Goal: Task Accomplishment & Management: Manage account settings

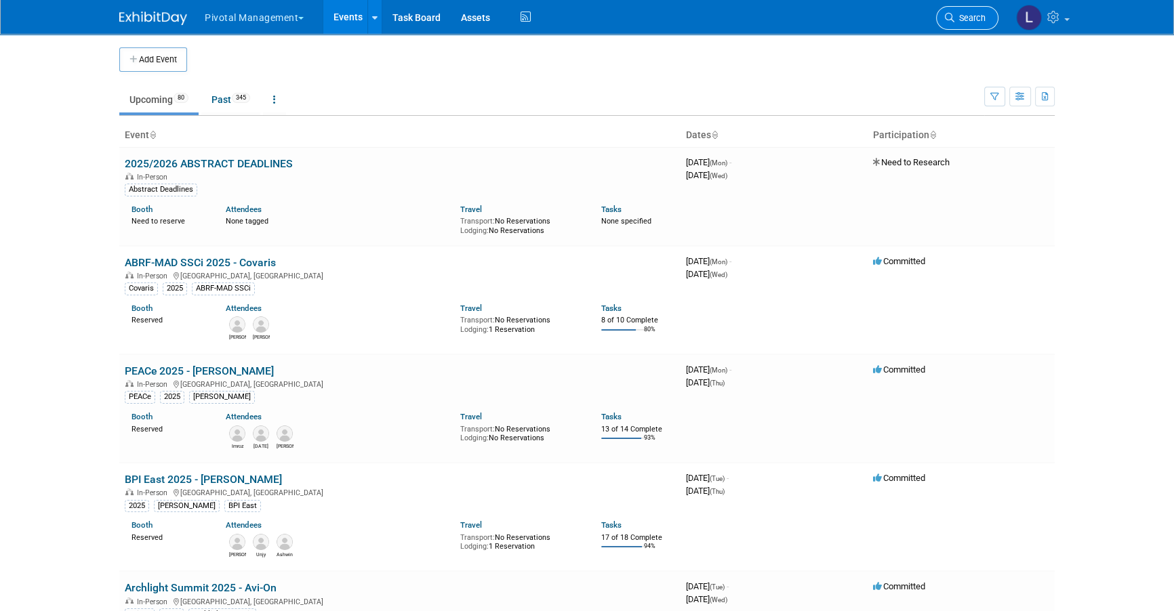
click at [961, 16] on span "Search" at bounding box center [969, 18] width 31 height 10
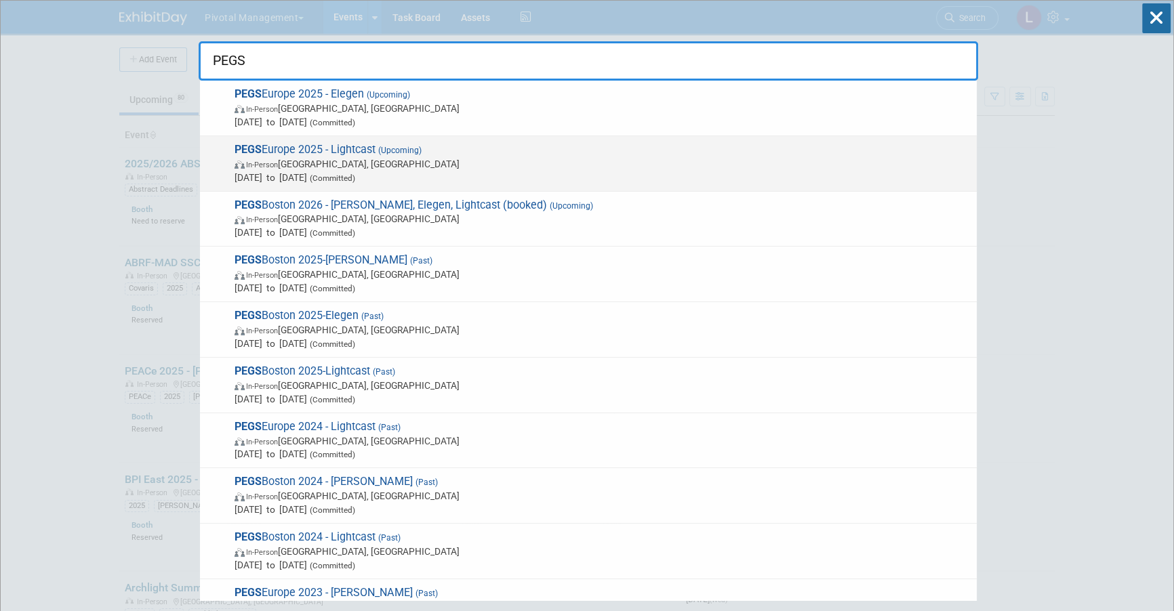
type input "PEGS"
click at [336, 155] on span "PEGS Europe 2025 - Lightcast (Upcoming) In-Person [GEOGRAPHIC_DATA], [GEOGRAPHI…" at bounding box center [600, 163] width 740 height 41
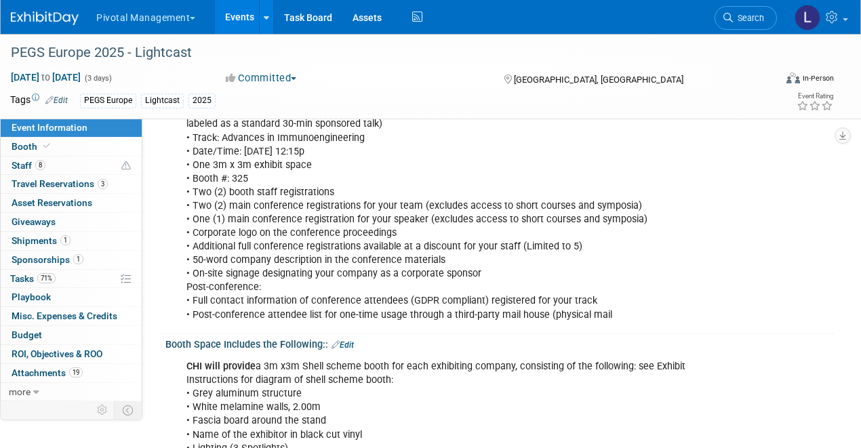
scroll to position [572, 0]
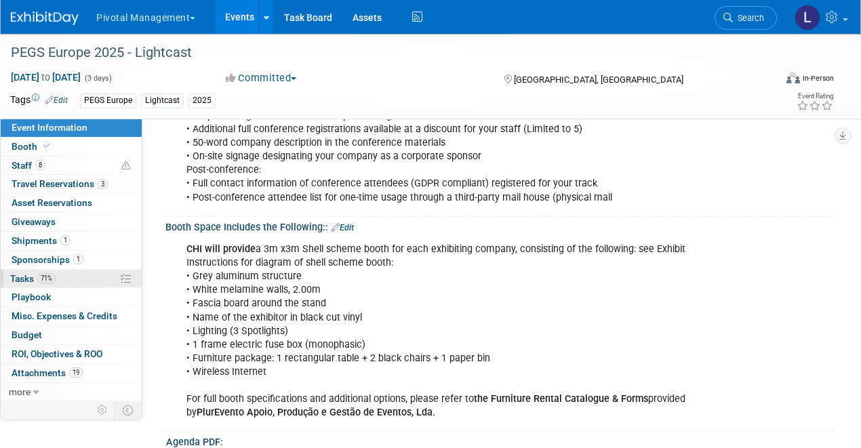
click at [10, 273] on span "Tasks 71%" at bounding box center [32, 278] width 45 height 11
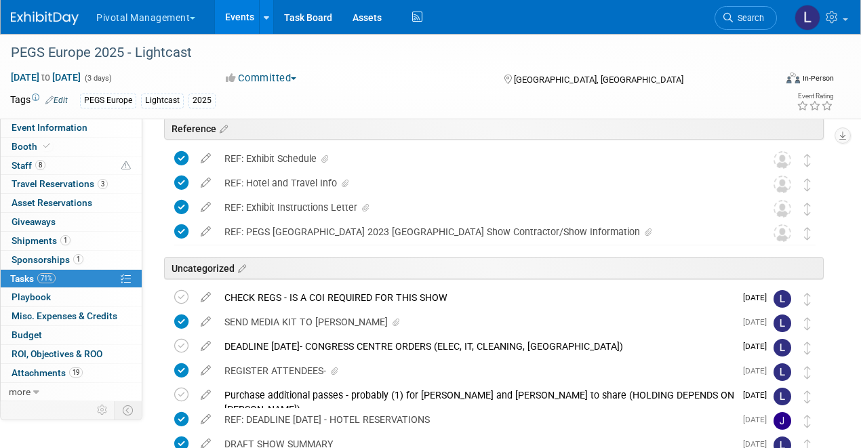
scroll to position [0, 0]
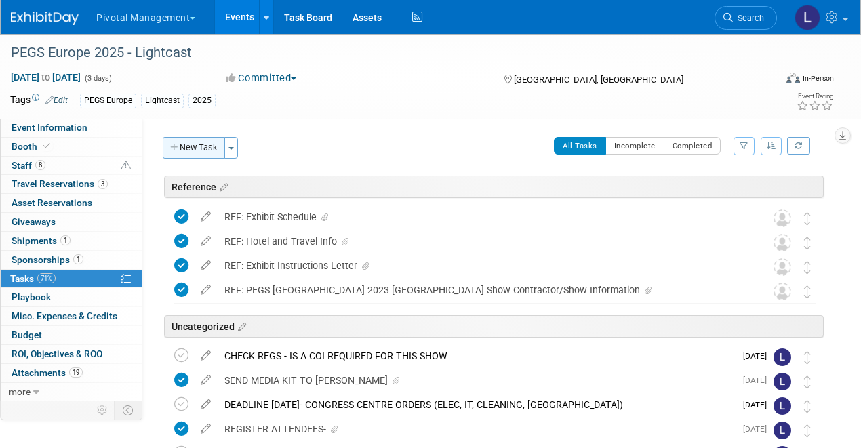
click at [195, 149] on button "New Task" at bounding box center [194, 148] width 62 height 22
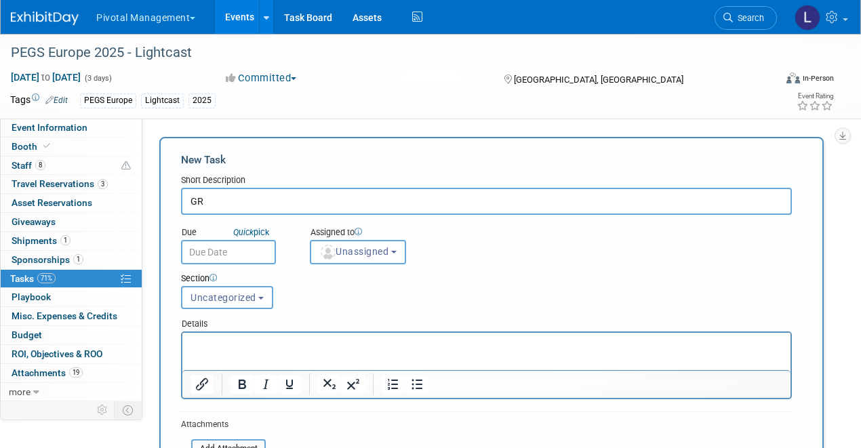
type input "G"
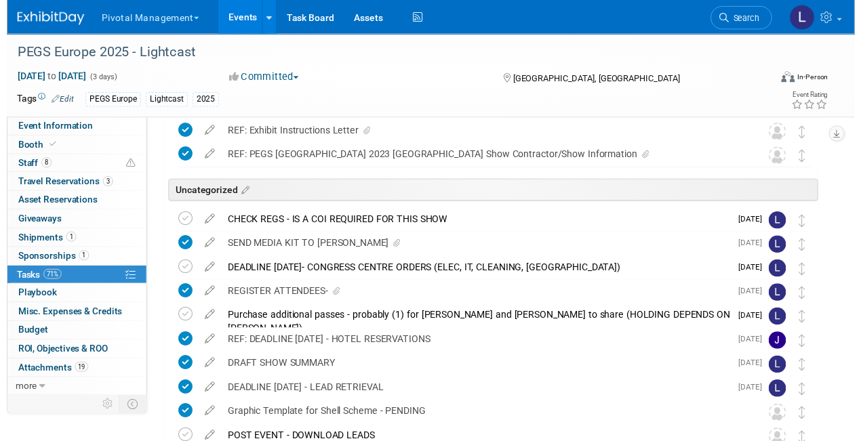
scroll to position [638, 0]
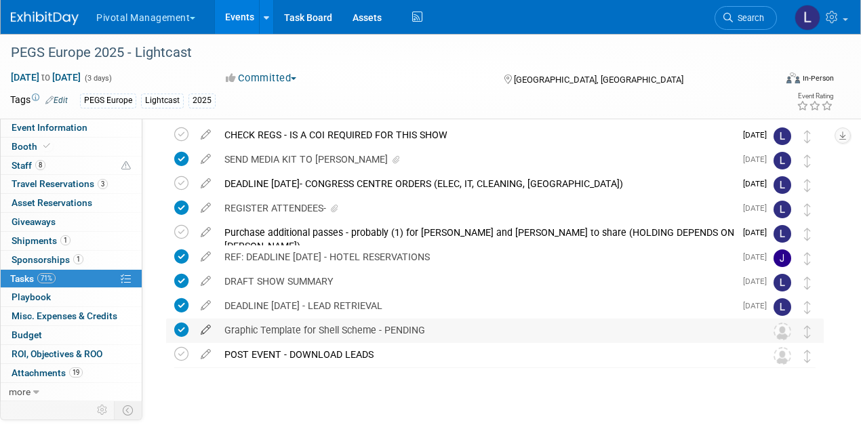
click at [201, 328] on icon at bounding box center [206, 327] width 24 height 17
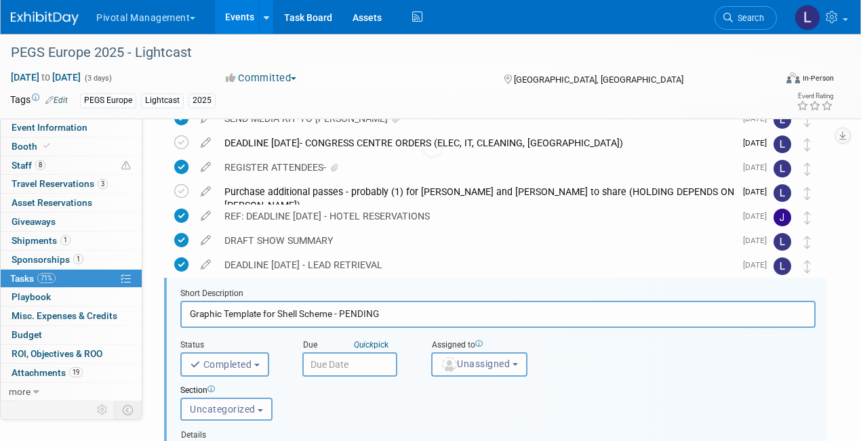
scroll to position [757, 0]
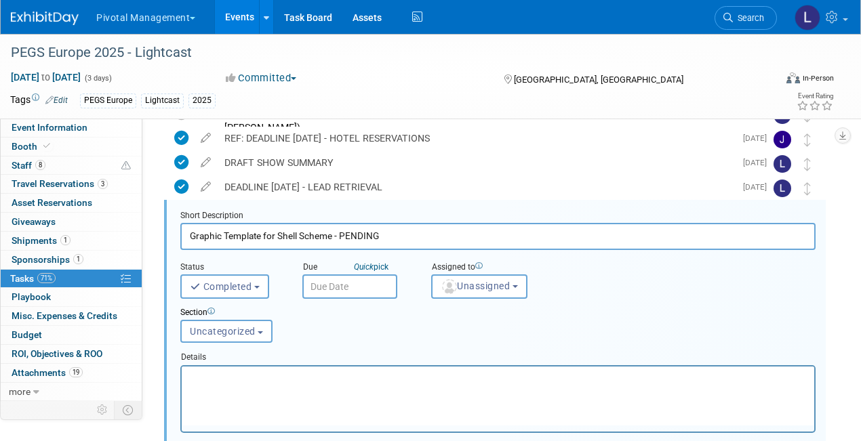
drag, startPoint x: 397, startPoint y: 234, endPoint x: 342, endPoint y: 236, distance: 55.6
click at [342, 236] on input "Graphic Template for Shell Scheme - PENDING" at bounding box center [497, 236] width 635 height 26
type input "Graphic Template for Shell Scheme"
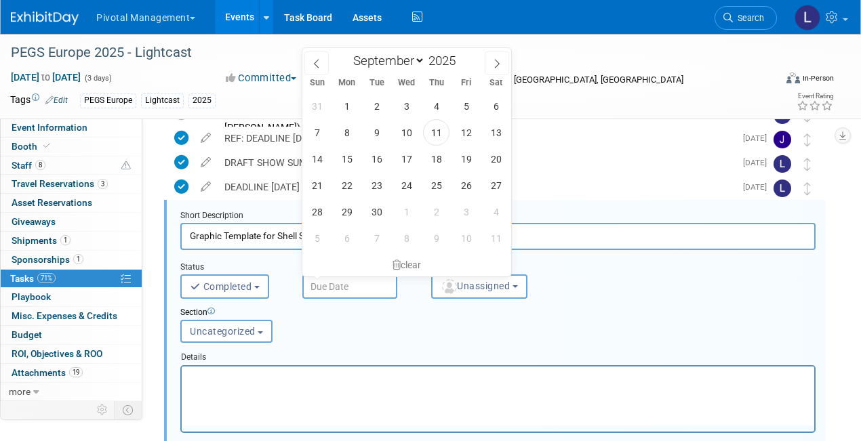
click at [369, 291] on input "text" at bounding box center [349, 287] width 95 height 24
drag, startPoint x: 442, startPoint y: 132, endPoint x: 443, endPoint y: 142, distance: 9.5
click at [442, 132] on span "11" at bounding box center [436, 132] width 26 height 26
type input "Sep 11, 2025"
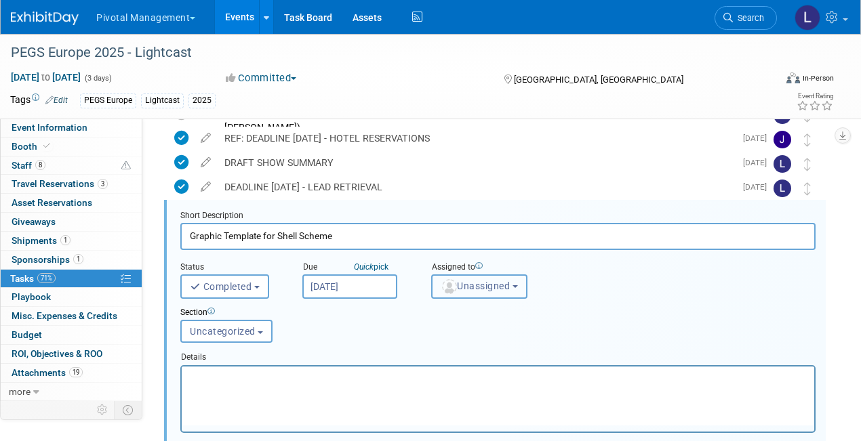
click at [462, 283] on span "Unassigned" at bounding box center [475, 286] width 69 height 11
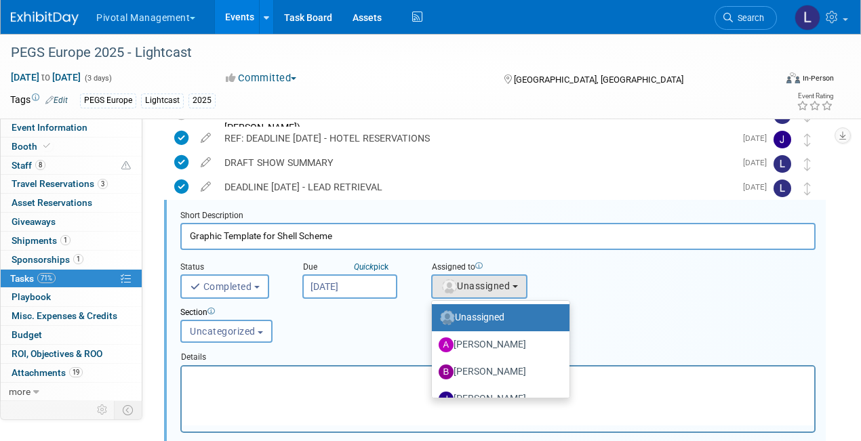
click at [327, 384] on html at bounding box center [498, 375] width 632 height 18
click at [746, 333] on div "Section Uncategorized Reference Uncategorized Uncategorized Reference" at bounding box center [470, 322] width 601 height 47
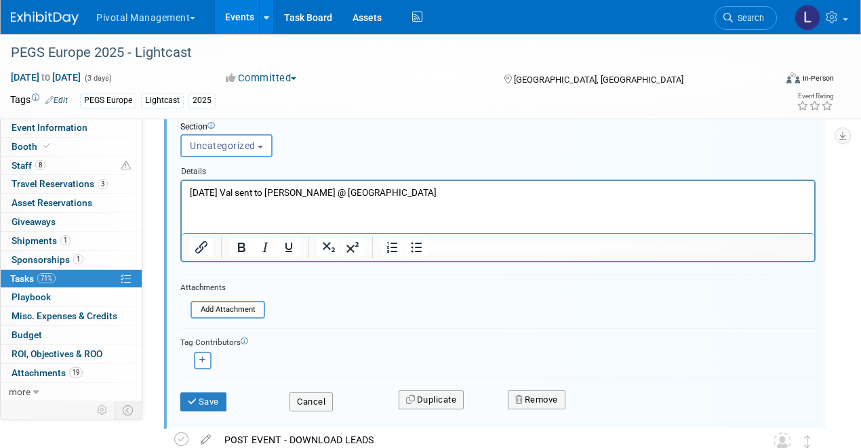
scroll to position [944, 0]
click at [253, 314] on div "Add Attachment" at bounding box center [227, 309] width 75 height 18
click at [248, 308] on input "file" at bounding box center [194, 308] width 138 height 15
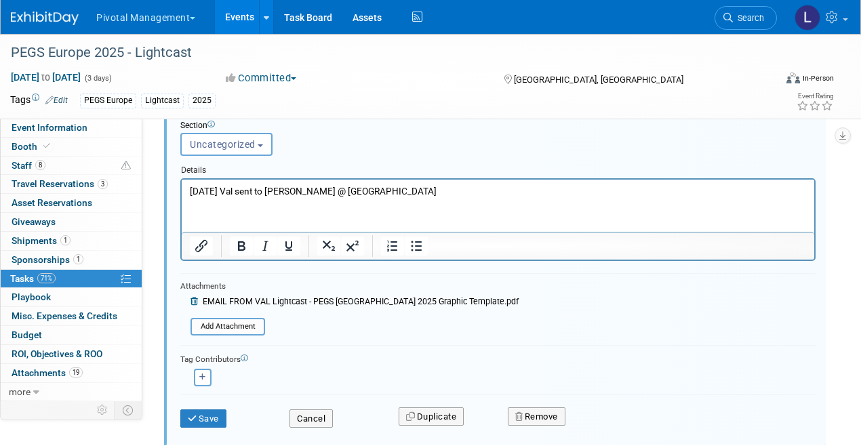
click at [211, 427] on div "Save Cancel Duplicate Remove" at bounding box center [498, 417] width 656 height 32
drag, startPoint x: 210, startPoint y: 420, endPoint x: 223, endPoint y: 416, distance: 13.3
click at [211, 420] on button "Save" at bounding box center [203, 418] width 46 height 19
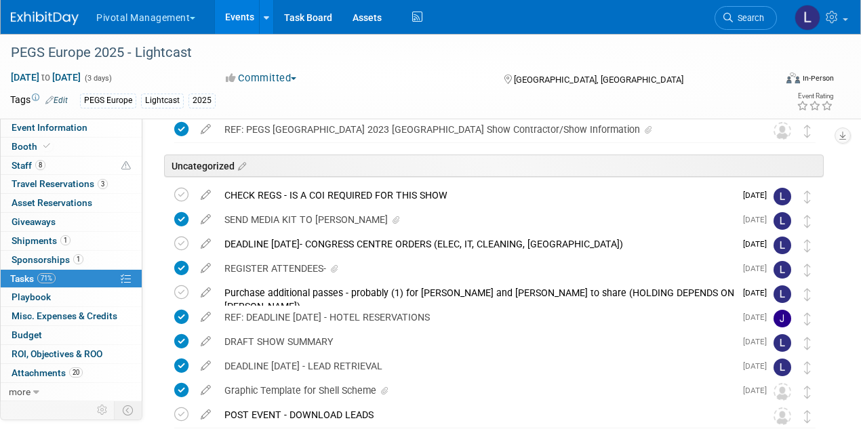
scroll to position [381, 0]
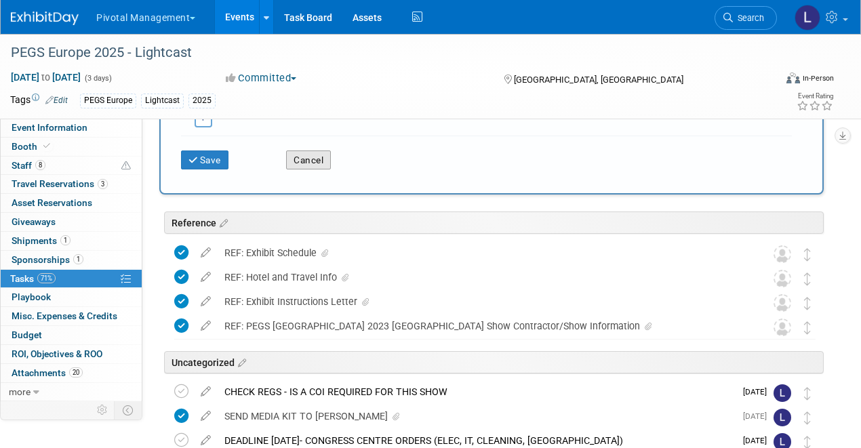
click at [326, 162] on button "Cancel" at bounding box center [308, 159] width 45 height 19
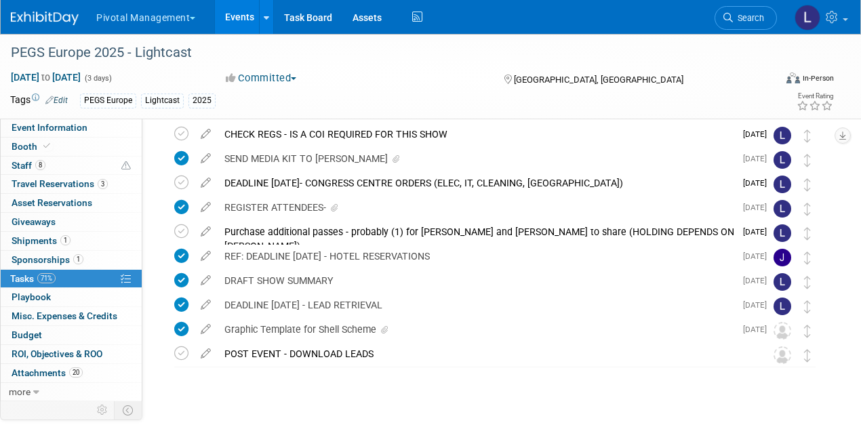
click at [752, 18] on span "Search" at bounding box center [748, 18] width 31 height 10
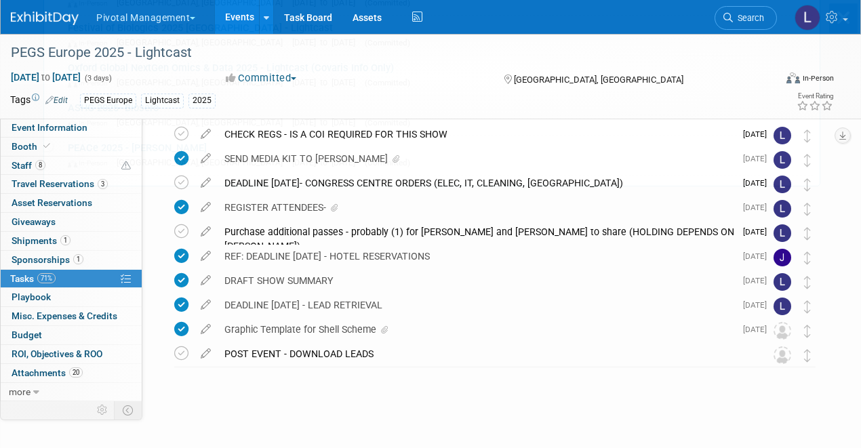
scroll to position [0, 0]
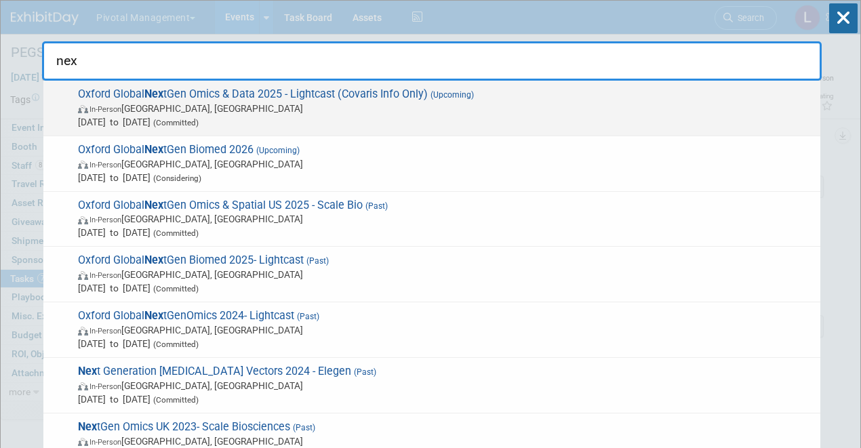
type input "nex"
click at [138, 104] on span "In-Person England, United Kingdom" at bounding box center [445, 109] width 735 height 14
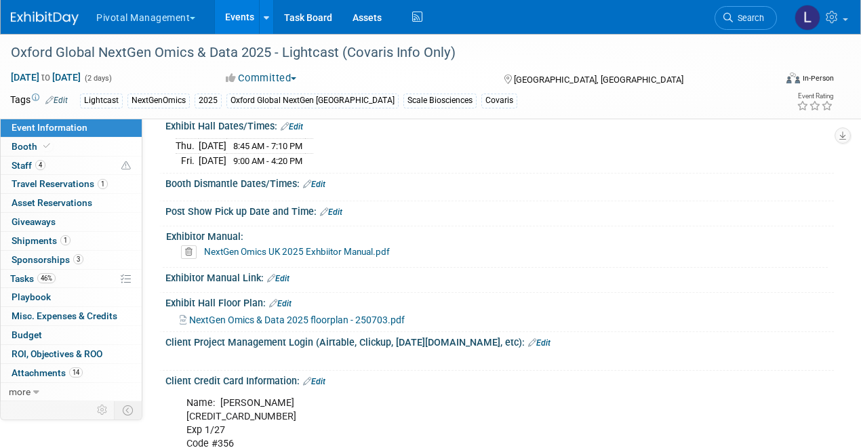
scroll to position [2052, 0]
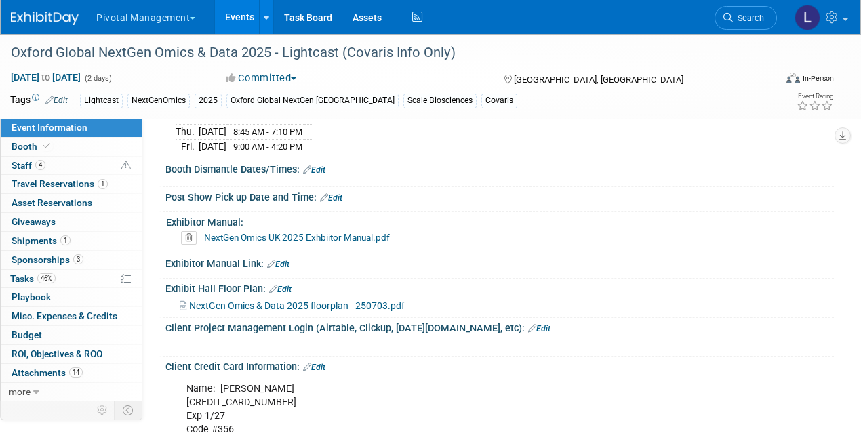
click at [306, 243] on link "NextGen Omics UK 2025 Exhbiitor Manual.pdf" at bounding box center [297, 237] width 186 height 11
click at [34, 150] on span "Booth" at bounding box center [32, 146] width 41 height 11
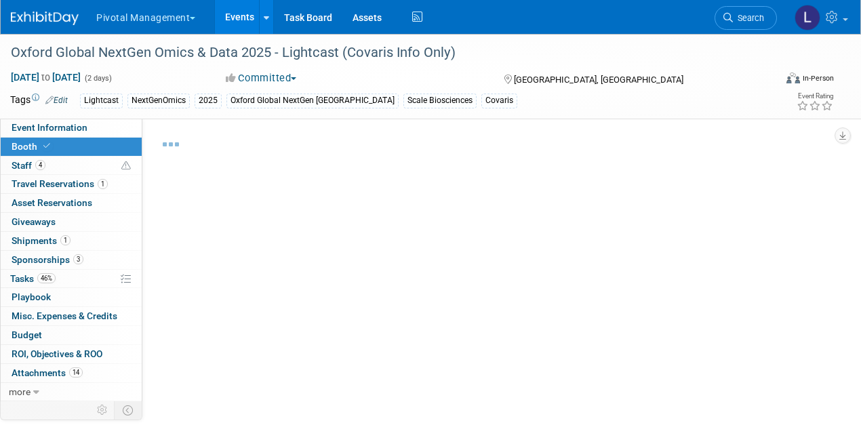
select select "Yes"
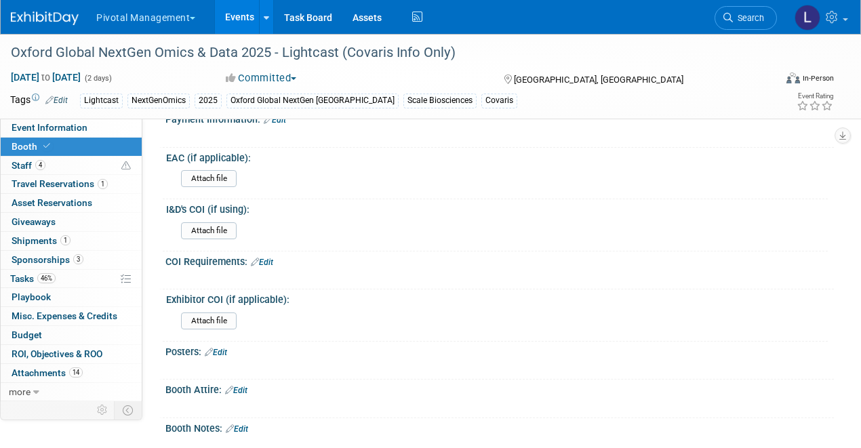
scroll to position [3228, 0]
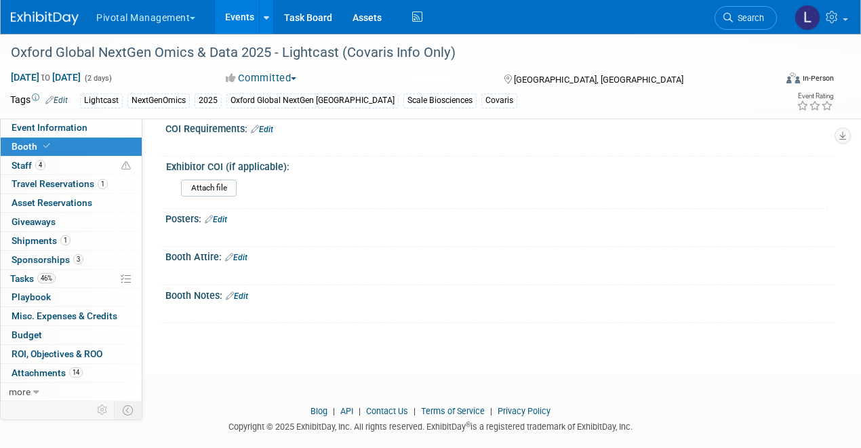
click at [227, 215] on link "Edit" at bounding box center [216, 219] width 22 height 9
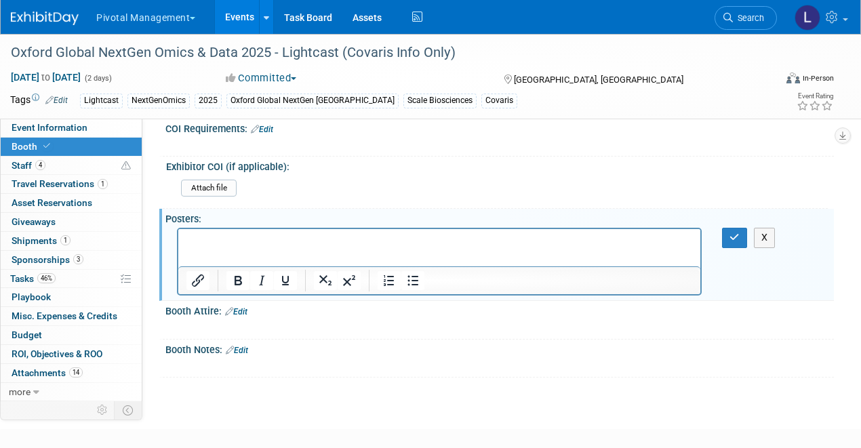
scroll to position [0, 0]
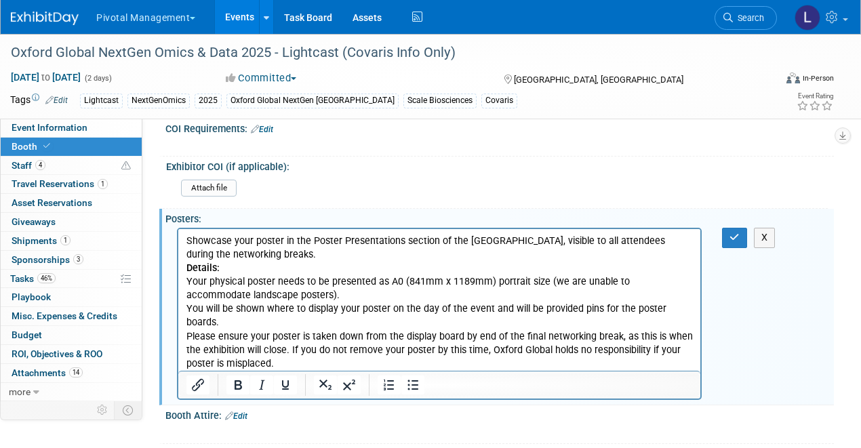
click at [186, 267] on b "Details:" at bounding box center [202, 268] width 33 height 12
click at [278, 260] on p "Showcase your poster in the Poster Presentations section of the Exhibition Hall…" at bounding box center [439, 248] width 506 height 27
click at [186, 265] on body "Showcase your poster in the Poster Presentations section of the Exhibition Hall…" at bounding box center [440, 310] width 508 height 150
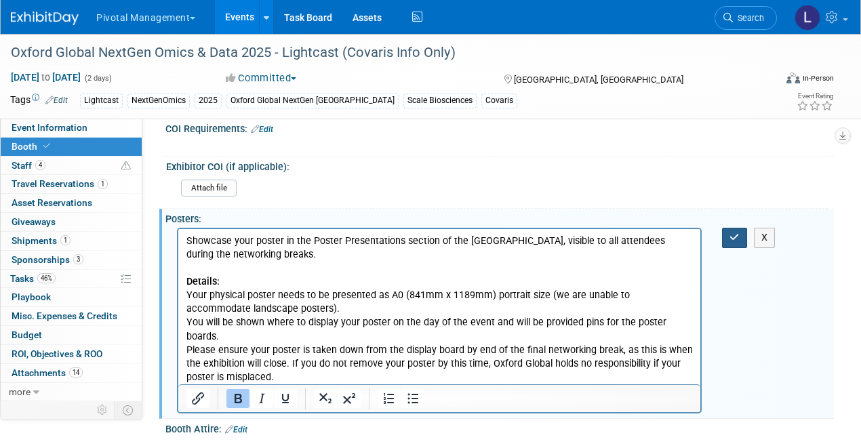
click at [732, 233] on icon "button" at bounding box center [734, 237] width 10 height 9
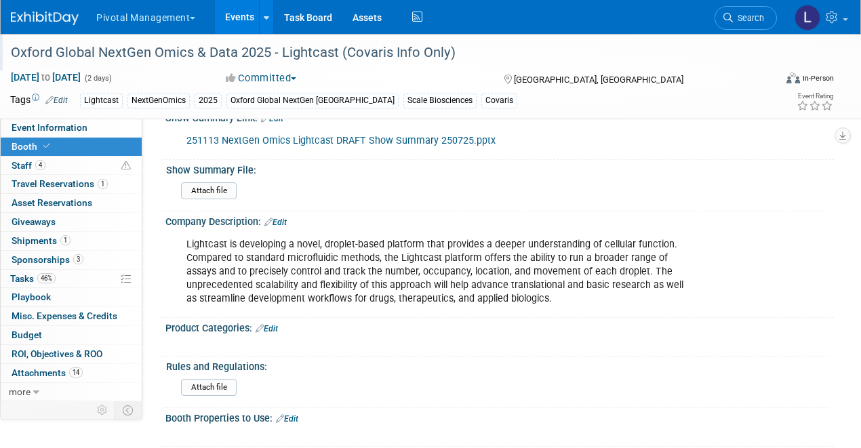
scroll to position [534, 0]
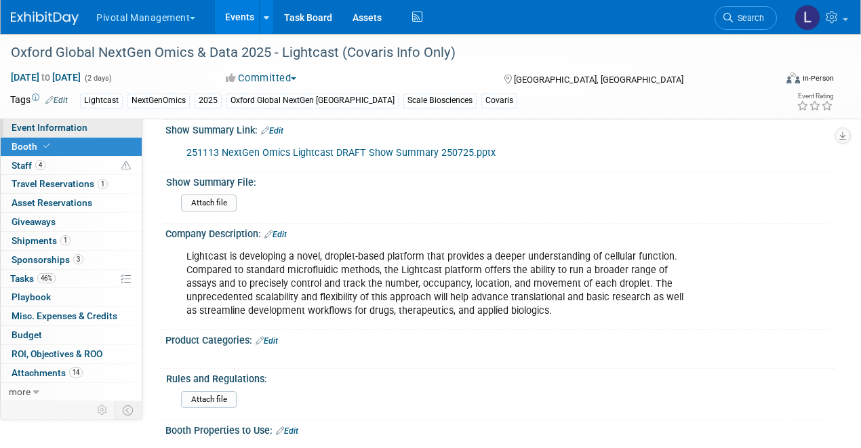
click at [65, 126] on span "Event Information" at bounding box center [50, 127] width 76 height 11
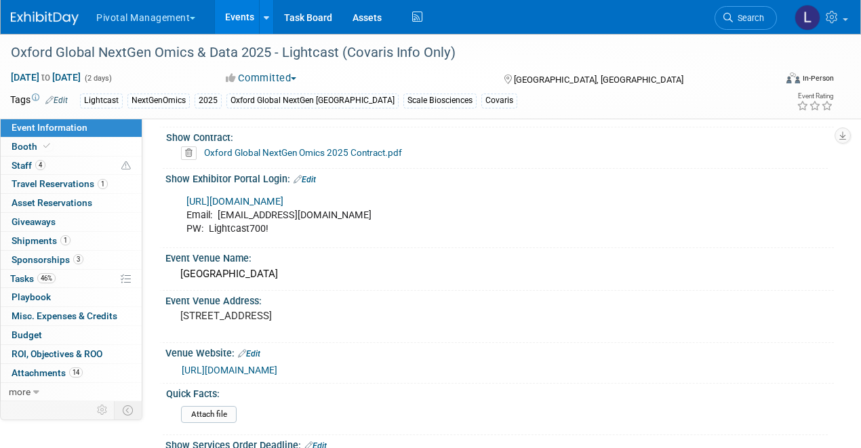
scroll to position [1405, 0]
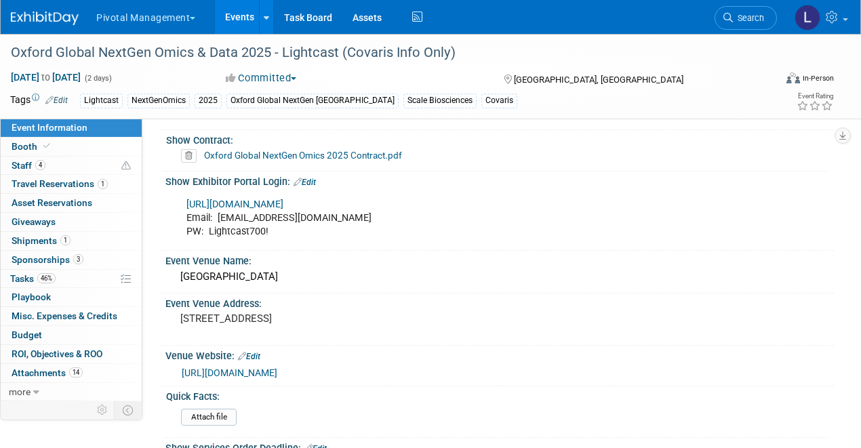
click at [283, 199] on link "https://partners.oxfordglobal.co.uk/ngo-uk-25" at bounding box center [234, 205] width 97 height 12
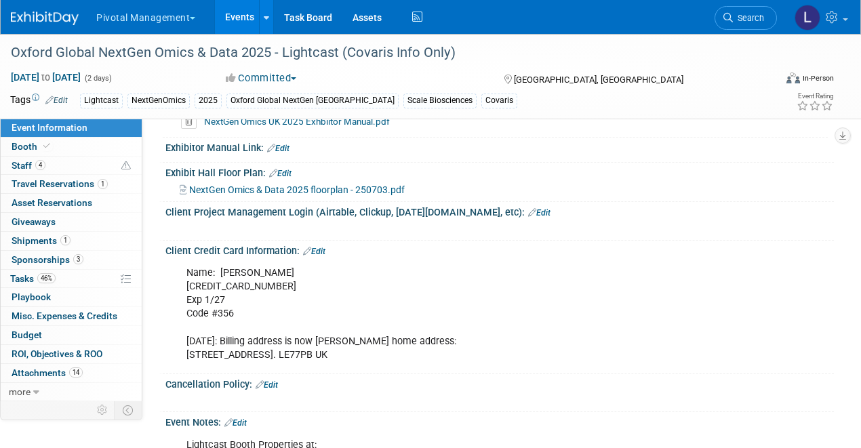
scroll to position [2156, 0]
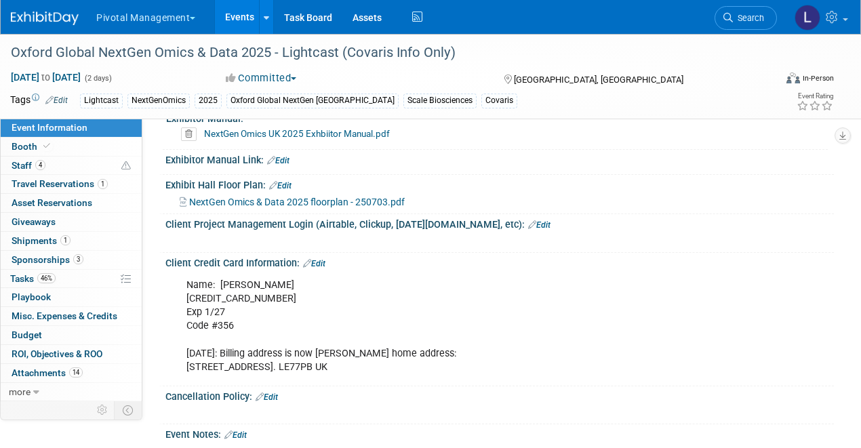
click at [290, 184] on link "Edit" at bounding box center [280, 185] width 22 height 9
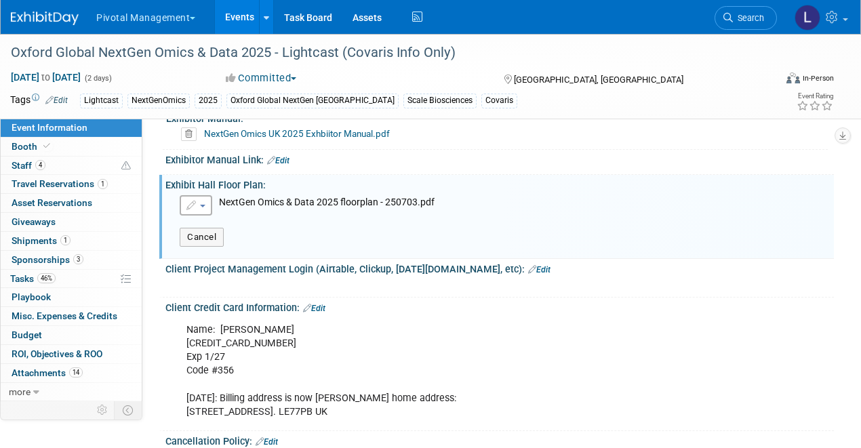
click at [206, 210] on button "button" at bounding box center [196, 205] width 33 height 20
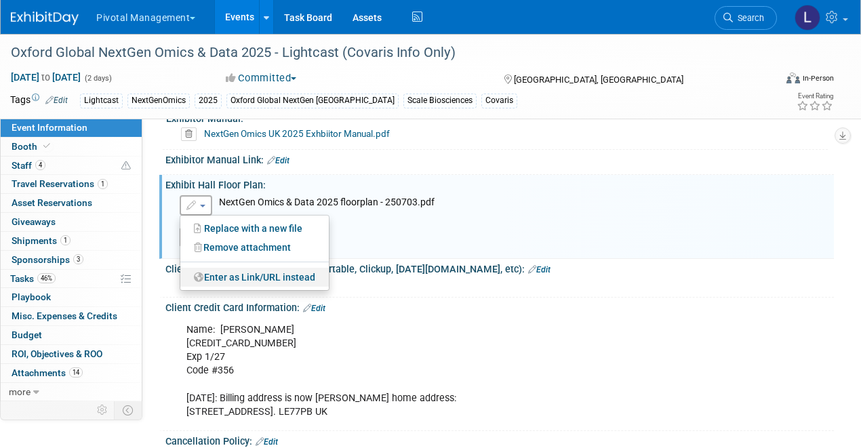
click at [237, 275] on link "Enter as Link/URL instead" at bounding box center [254, 277] width 148 height 19
radio input "true"
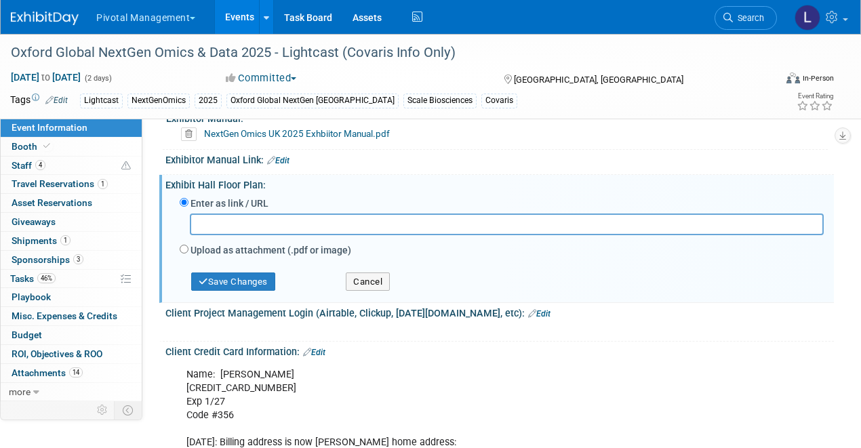
paste input "chrome-extension://efaidnbmnnnibpcajpcglclefindmkaj/https://partners.oxfordglob…"
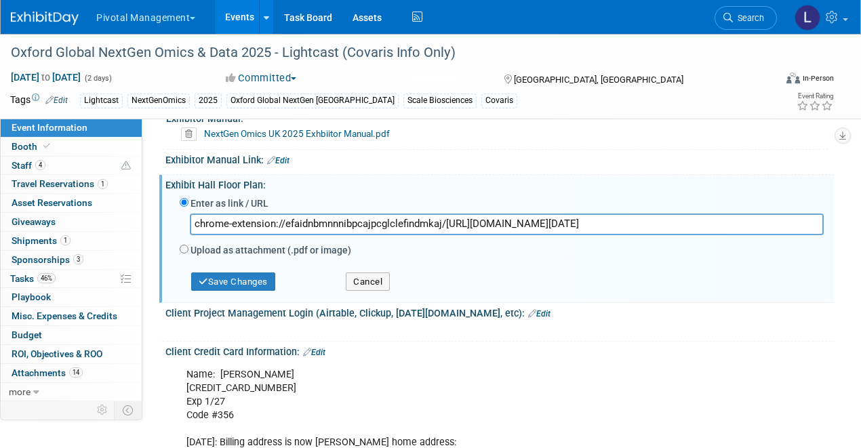
scroll to position [0, 425]
type input "chrome-extension://efaidnbmnnnibpcajpcglclefindmkaj/https://partners.oxfordglob…"
click at [211, 289] on button "Save Changes" at bounding box center [233, 282] width 84 height 19
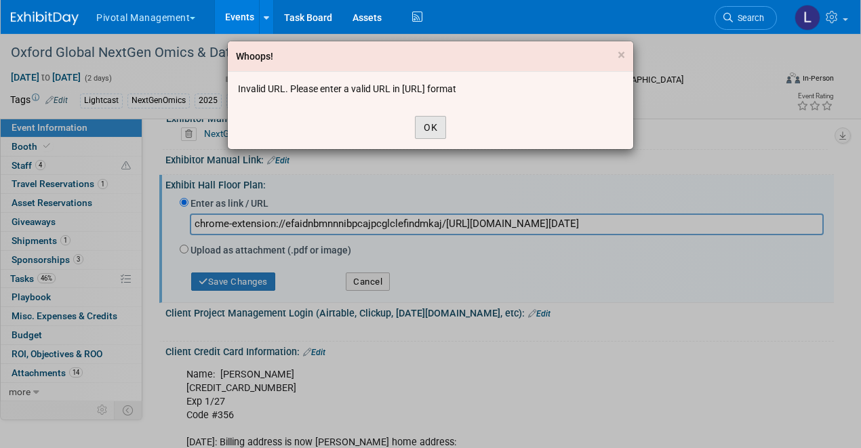
click at [437, 130] on button "OK" at bounding box center [430, 127] width 31 height 23
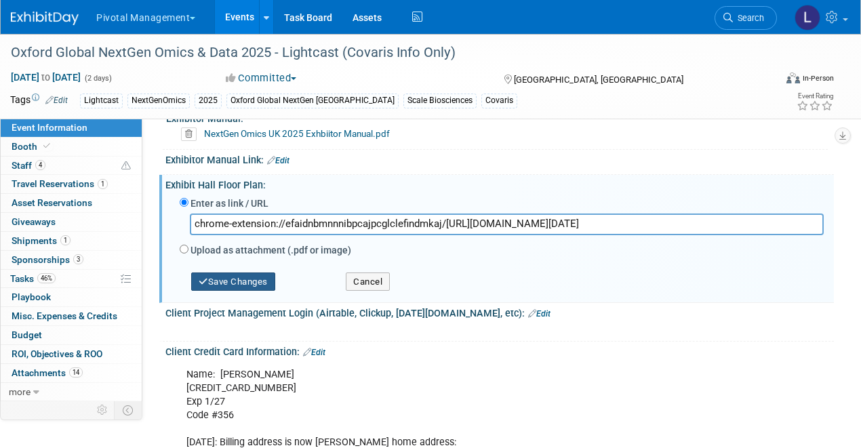
click at [209, 287] on button "Save Changes" at bounding box center [233, 282] width 84 height 19
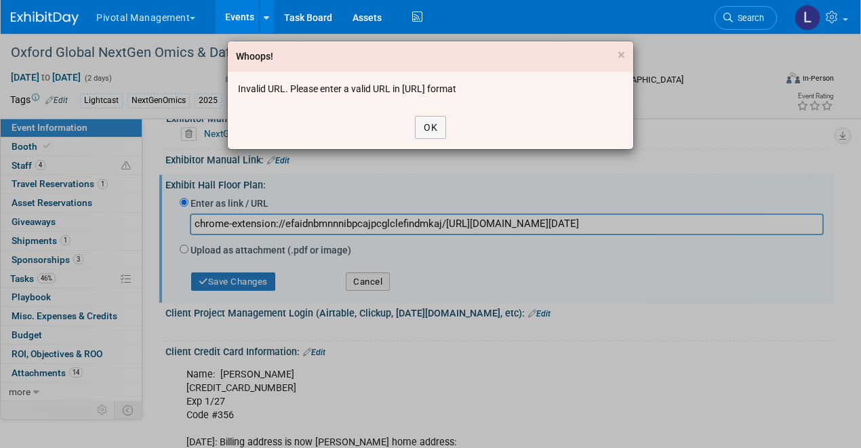
click at [180, 251] on div "Whoops! × Invalid URL. Please enter a valid URL in http://domain format OK" at bounding box center [430, 224] width 861 height 448
click at [438, 131] on button "OK" at bounding box center [430, 127] width 31 height 23
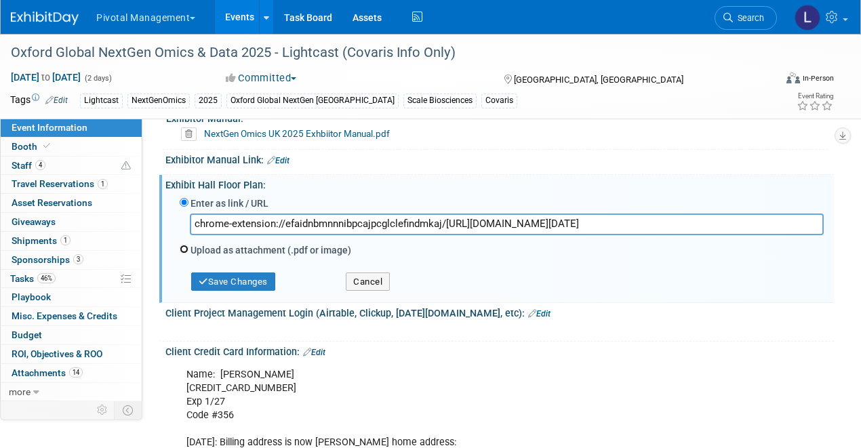
click at [188, 251] on input "Upload as attachment (.pdf or image)" at bounding box center [184, 249] width 9 height 9
radio input "true"
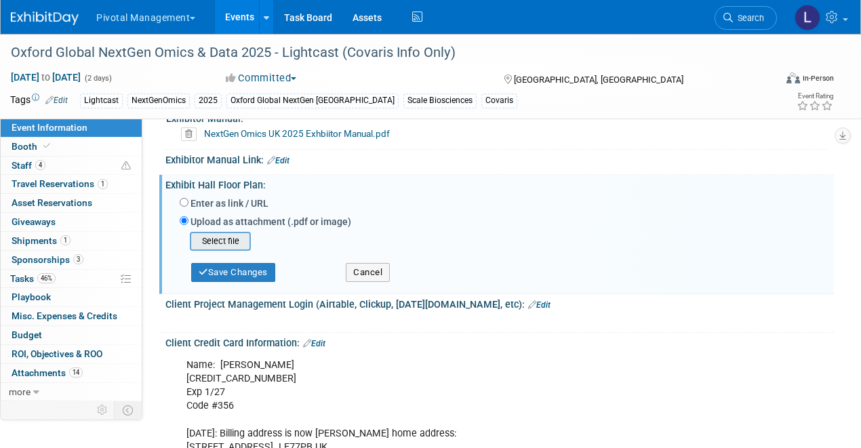
click at [219, 243] on input "file" at bounding box center [168, 241] width 161 height 16
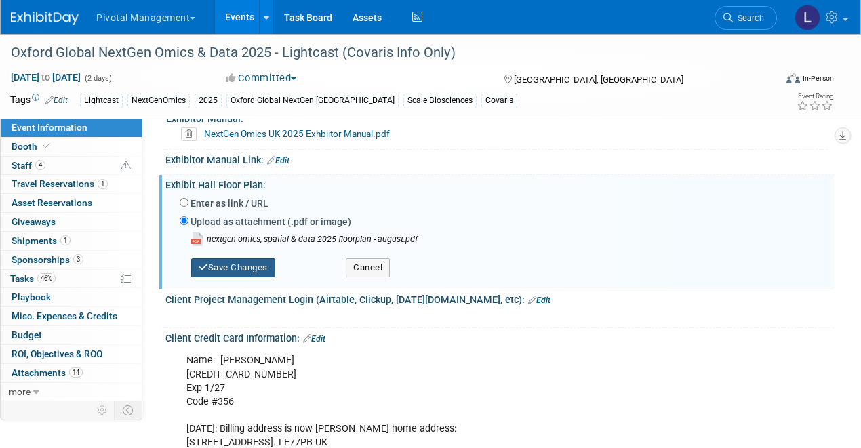
click at [225, 270] on button "Save Changes" at bounding box center [233, 267] width 84 height 19
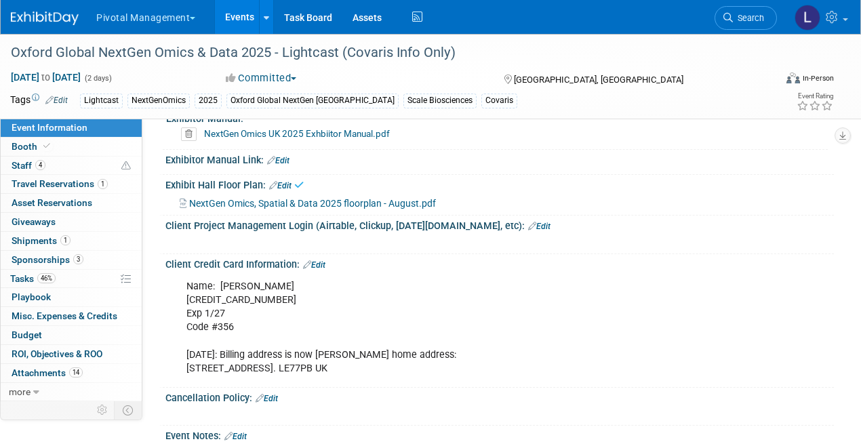
click at [337, 206] on span "NextGen Omics, Spatial & Data 2025 floorplan - August.pdf" at bounding box center [312, 203] width 247 height 11
click at [28, 148] on span "Booth" at bounding box center [32, 146] width 41 height 11
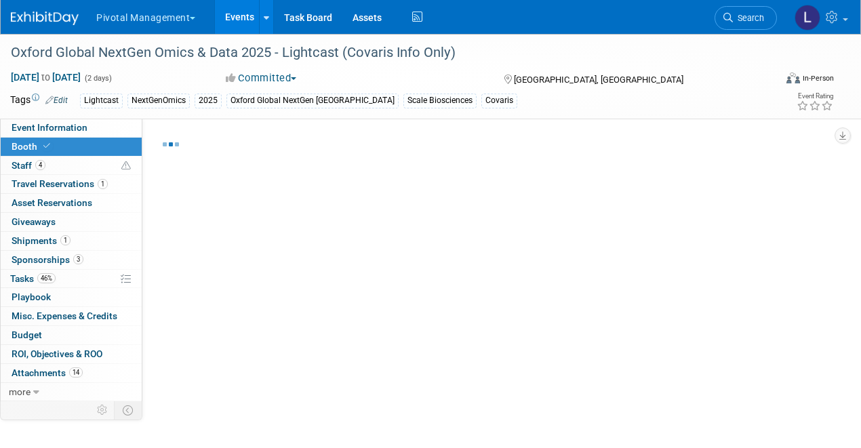
select select "Yes"
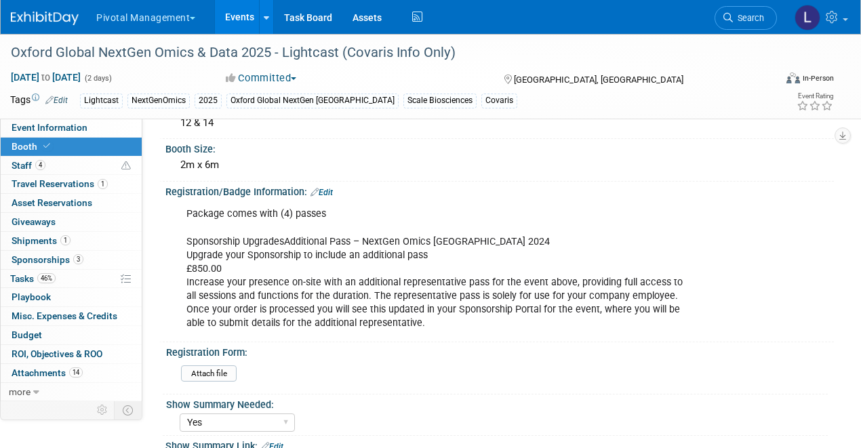
scroll to position [237, 0]
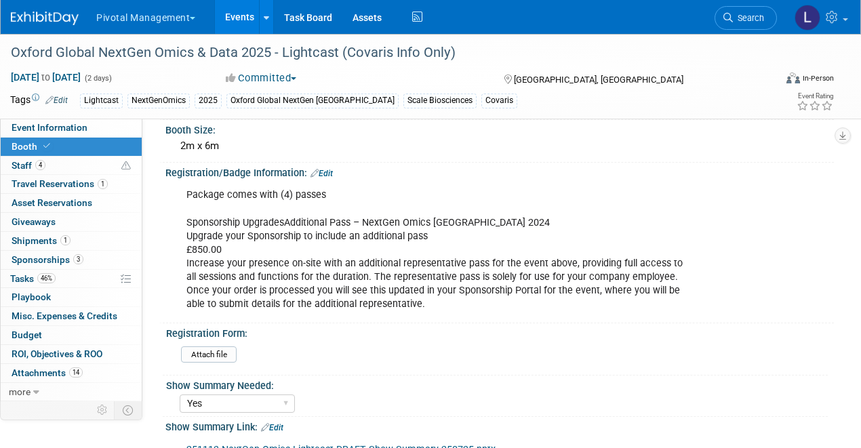
click at [323, 172] on link "Edit" at bounding box center [321, 173] width 22 height 9
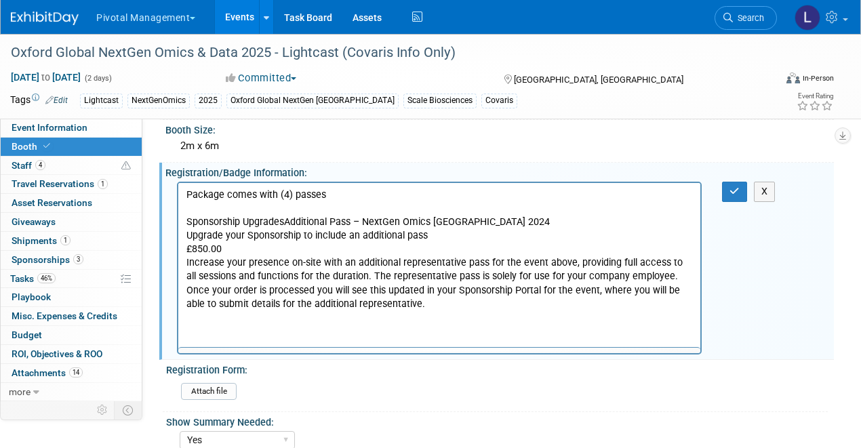
scroll to position [0, 0]
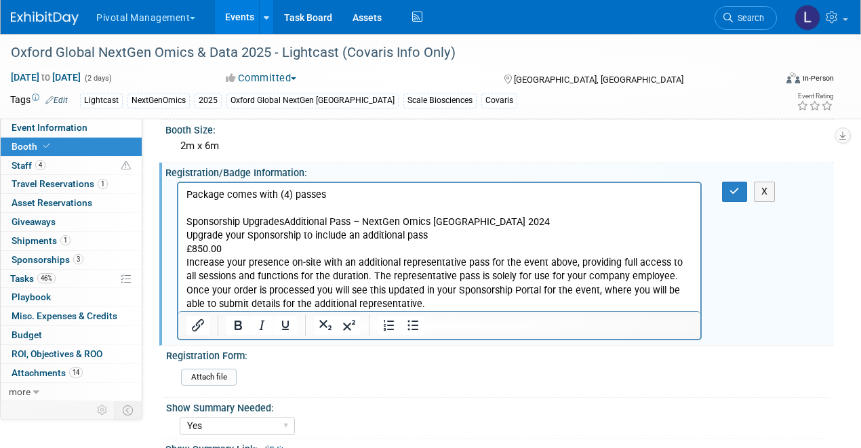
click at [433, 306] on p "Package comes with (4) passes Sponsorship UpgradesAdditional Pass – NextGen Omi…" at bounding box center [439, 249] width 506 height 123
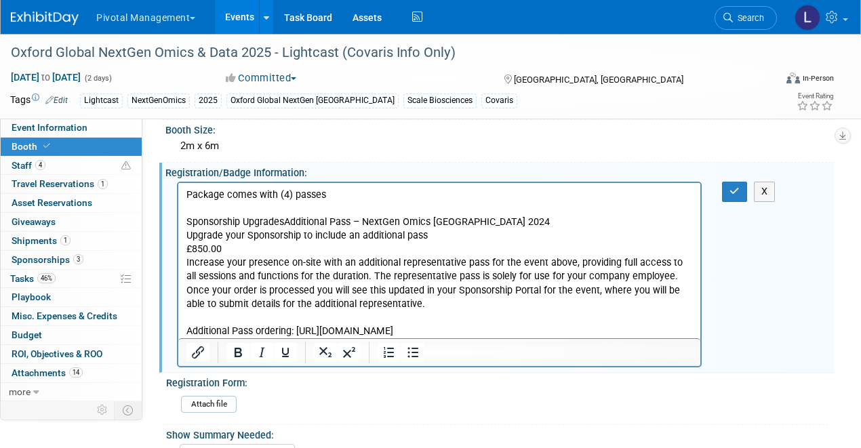
drag, startPoint x: 506, startPoint y: 331, endPoint x: 298, endPoint y: 331, distance: 208.1
click at [298, 331] on p "Additional Pass ordering: https://purchase.oxfordglobal.co.uk/uk-eu/" at bounding box center [439, 332] width 506 height 14
click at [198, 355] on icon "Insert/edit link" at bounding box center [198, 352] width 16 height 16
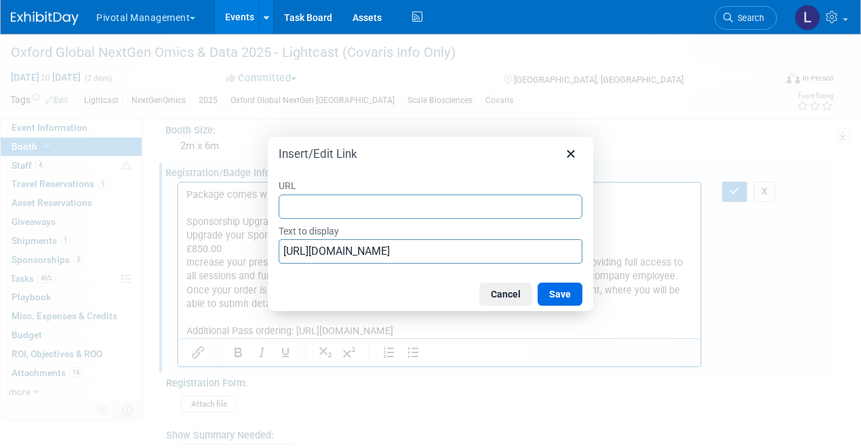
click at [374, 210] on input "URL" at bounding box center [431, 207] width 304 height 24
type input "https://purchase.oxfordglobal.co.uk/uk-eu/"
click at [558, 296] on button "Save" at bounding box center [560, 294] width 45 height 23
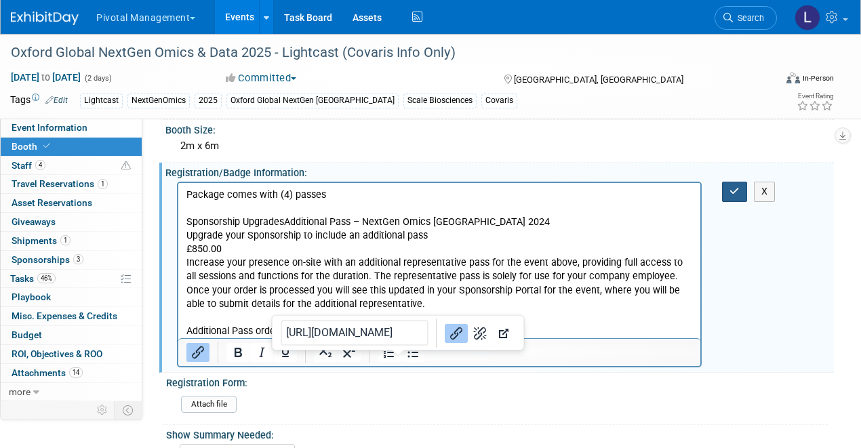
click at [729, 188] on icon "button" at bounding box center [734, 190] width 10 height 9
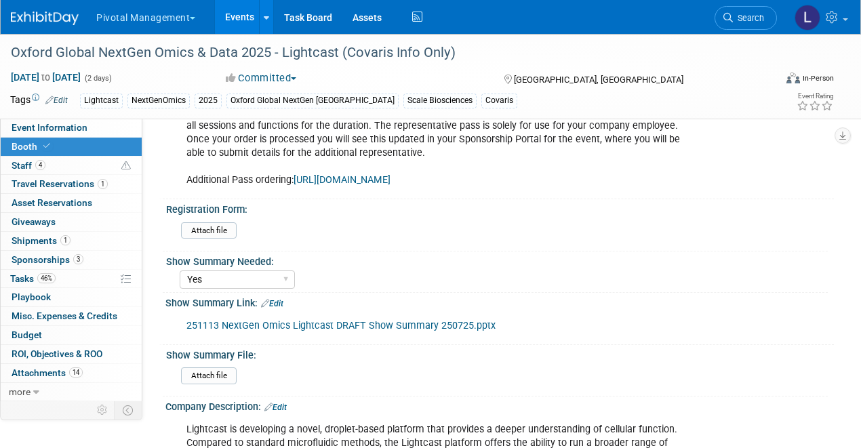
scroll to position [392, 0]
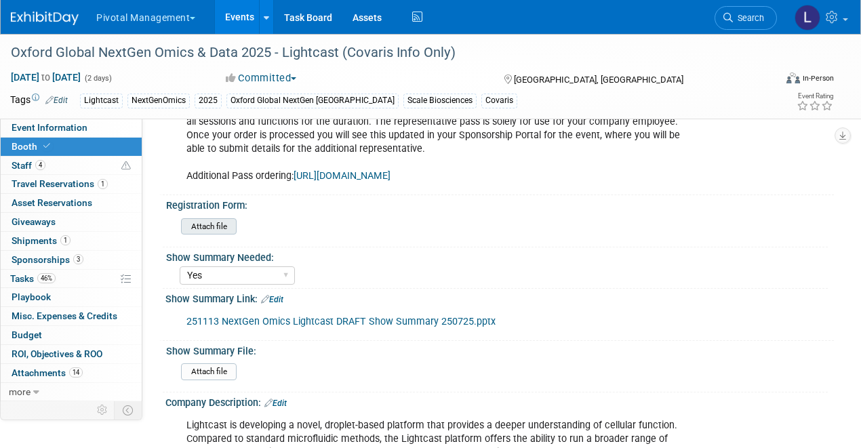
click at [219, 228] on input "file" at bounding box center [144, 227] width 184 height 16
drag, startPoint x: 683, startPoint y: 306, endPoint x: 809, endPoint y: 306, distance: 125.4
click at [811, 318] on div "251113 NextGen Omics Lightcast DRAFT Show Summary 250725.pptx X" at bounding box center [499, 321] width 668 height 32
drag, startPoint x: 98, startPoint y: 52, endPoint x: 268, endPoint y: 51, distance: 169.5
click at [268, 51] on div "Oxford Global NextGen Omics & Data 2025 - Lightcast (Covaris Info Only)" at bounding box center [384, 53] width 757 height 24
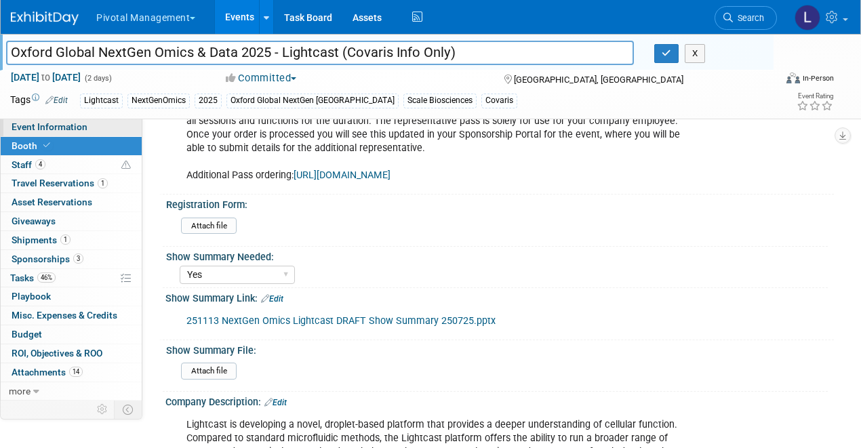
click at [77, 127] on span "Event Information" at bounding box center [50, 126] width 76 height 11
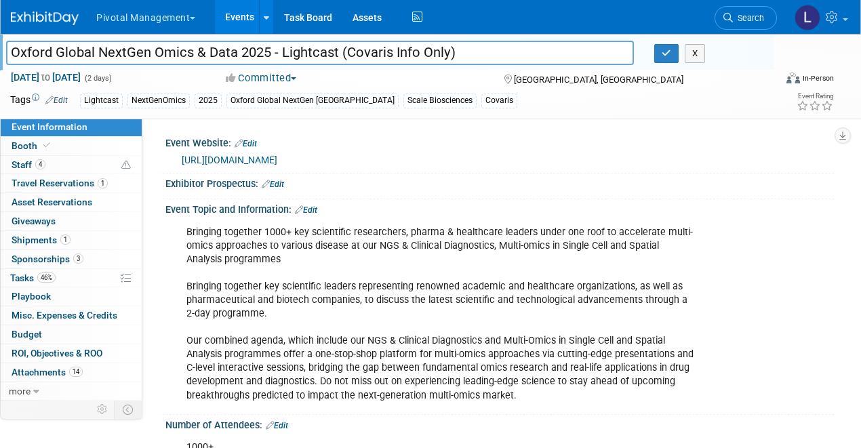
drag, startPoint x: 269, startPoint y: 52, endPoint x: -2, endPoint y: 50, distance: 271.2
click at [0, 50] on html "Pivotal Management Choose Workspace: Pivotal Management Watchmaker Genomics Eve…" at bounding box center [430, 224] width 861 height 448
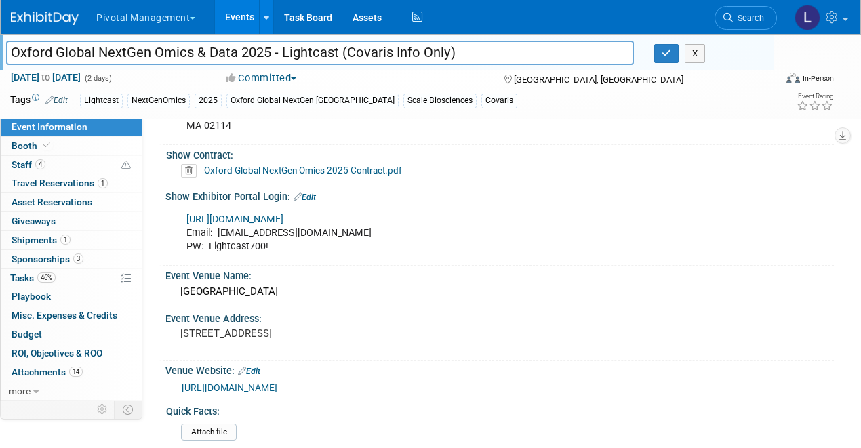
scroll to position [1445, 0]
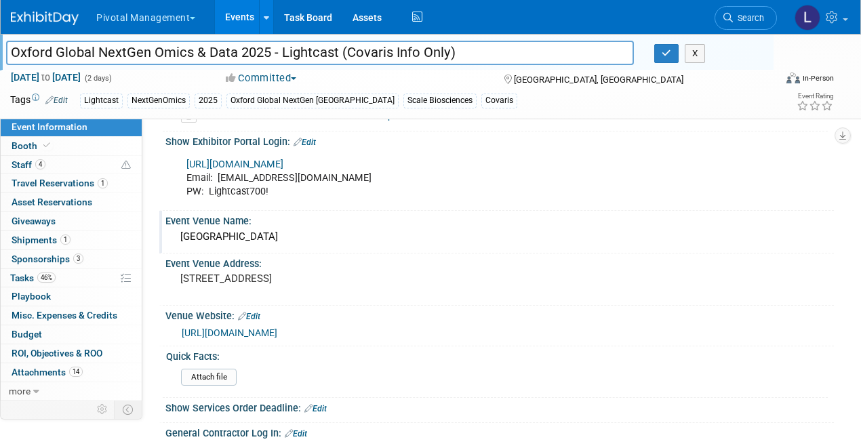
drag, startPoint x: 291, startPoint y: 235, endPoint x: 176, endPoint y: 232, distance: 115.3
click at [176, 232] on div "Novotel London West" at bounding box center [500, 236] width 648 height 21
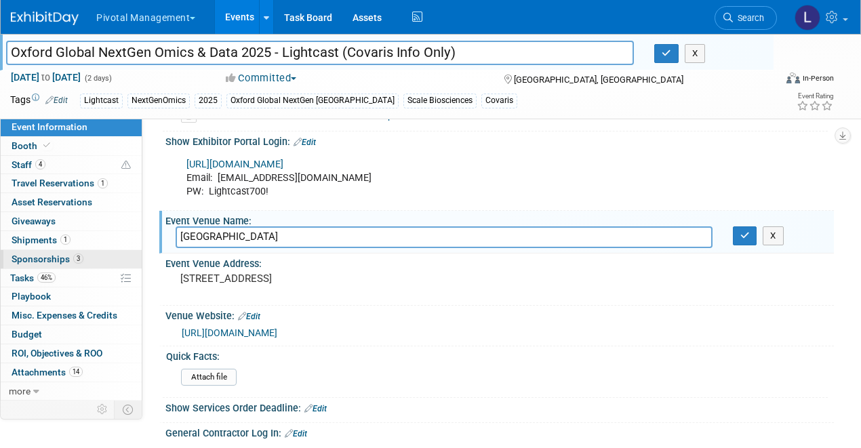
click at [62, 256] on span "Sponsorships 3" at bounding box center [48, 259] width 72 height 11
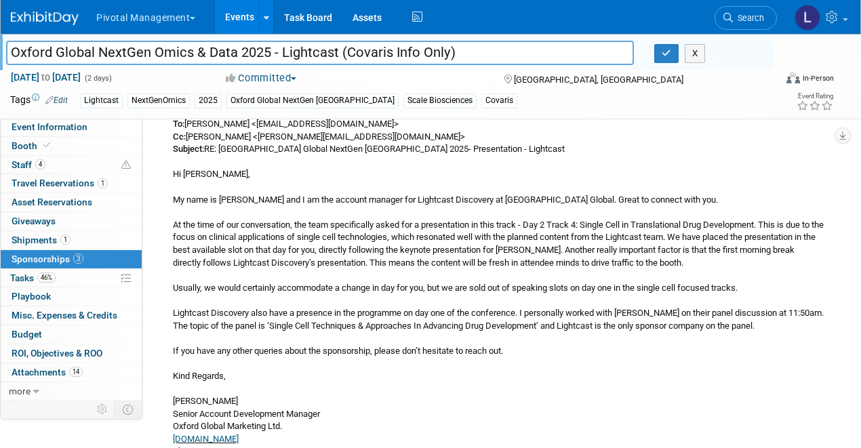
scroll to position [640, 0]
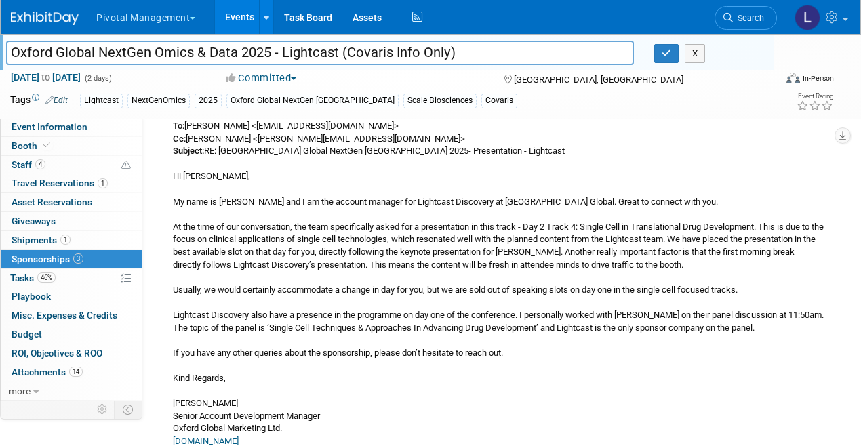
click at [531, 226] on div "Email trail regarding time slot: From: Valerie Weld <vweld@pivotalmgt.com> Date…" at bounding box center [493, 251] width 661 height 871
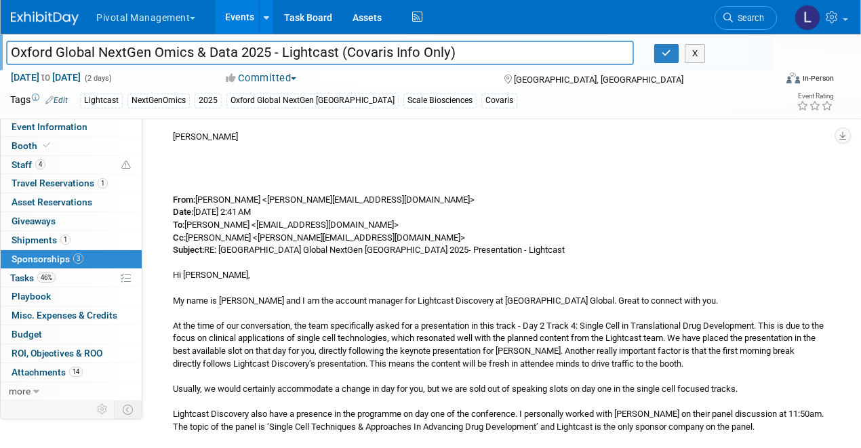
scroll to position [552, 0]
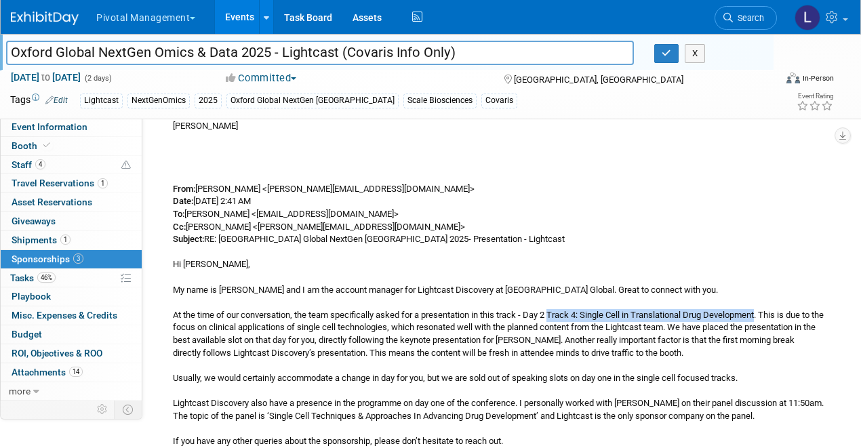
drag, startPoint x: 554, startPoint y: 314, endPoint x: 766, endPoint y: 311, distance: 211.5
click at [766, 311] on div "Email trail regarding time slot: From: Valerie Weld <vweld@pivotalmgt.com> Date…" at bounding box center [493, 339] width 661 height 871
copy div "Track 4: Single Cell in Translational Drug Development"
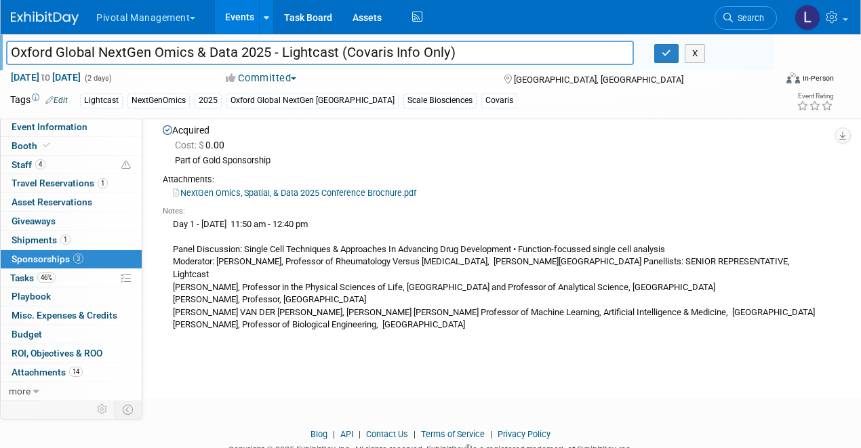
scroll to position [1195, 0]
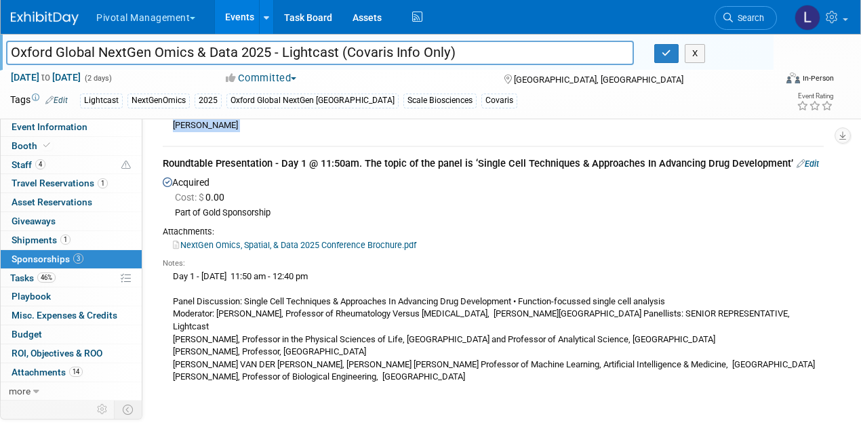
drag, startPoint x: 163, startPoint y: 160, endPoint x: 779, endPoint y: 143, distance: 615.7
click at [717, 223] on div "Acquired Cost: $ 0.00 Part of Gold Sponsorship Attachments: Notes:" at bounding box center [493, 281] width 661 height 214
drag, startPoint x: 163, startPoint y: 161, endPoint x: 790, endPoint y: 160, distance: 626.4
click at [790, 160] on div "Roundtable Presentation - Day 1 @ 11:50am. The topic of the panel is ‘Single Ce…" at bounding box center [493, 165] width 661 height 17
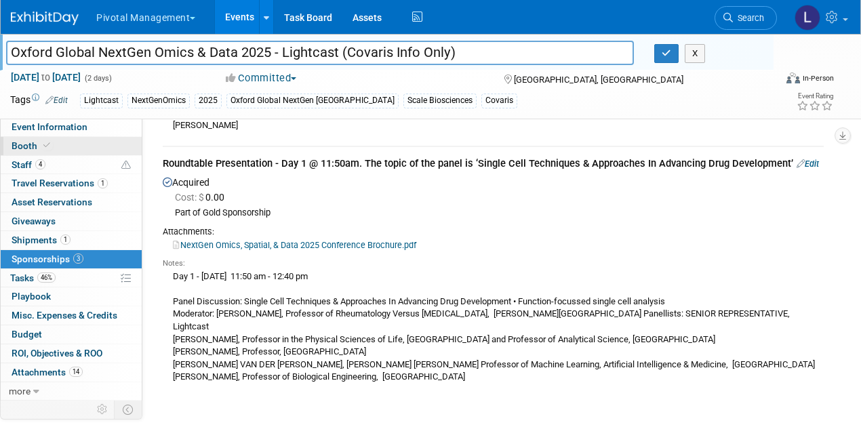
copy div "Roundtable Presentation - Day 1 @ 11:50am. The topic of the panel is ‘Single Ce…"
click at [21, 275] on span "Tasks 46%" at bounding box center [32, 278] width 45 height 11
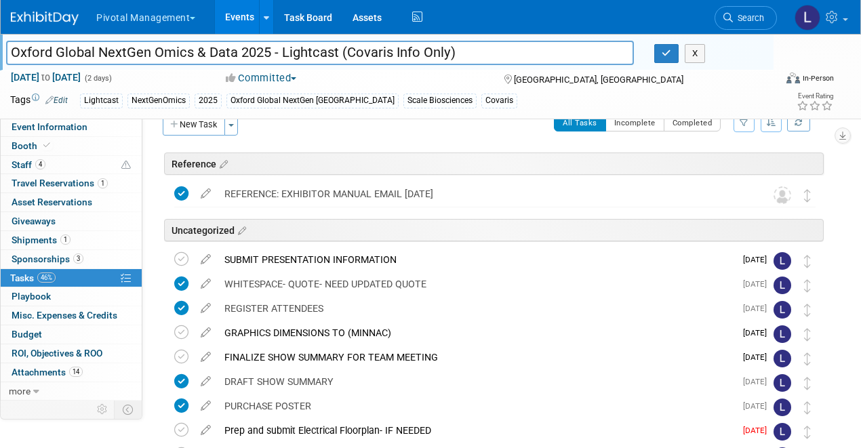
scroll to position [0, 0]
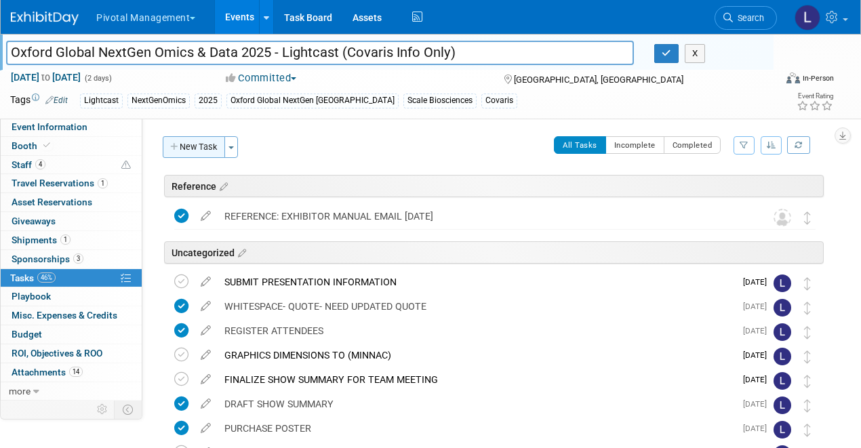
click at [188, 150] on button "New Task" at bounding box center [194, 147] width 62 height 22
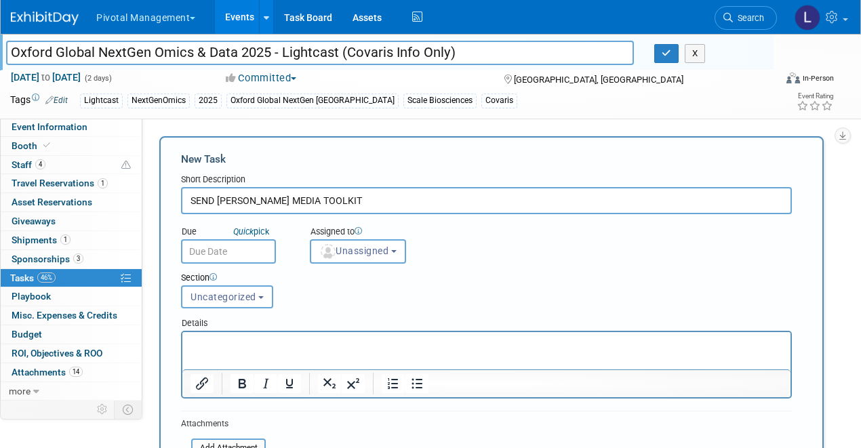
type input "SEND ELYSE MEDIA TOOLKIT"
click at [227, 243] on input "text" at bounding box center [228, 251] width 95 height 24
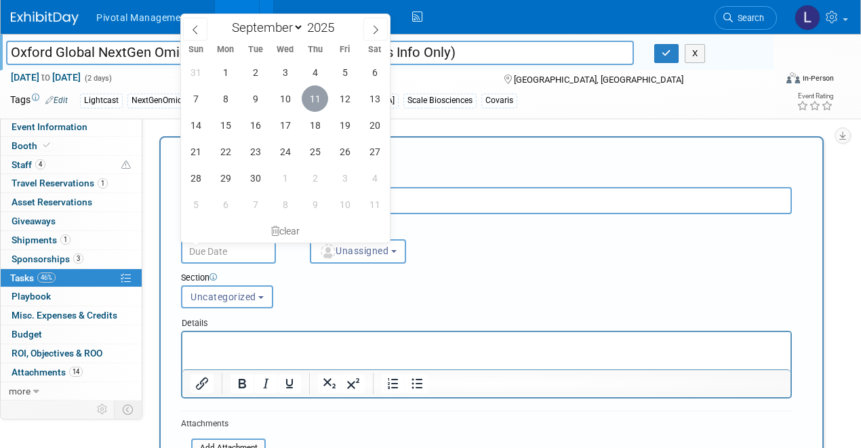
click at [319, 99] on span "11" at bounding box center [315, 98] width 26 height 26
type input "Sep 11, 2025"
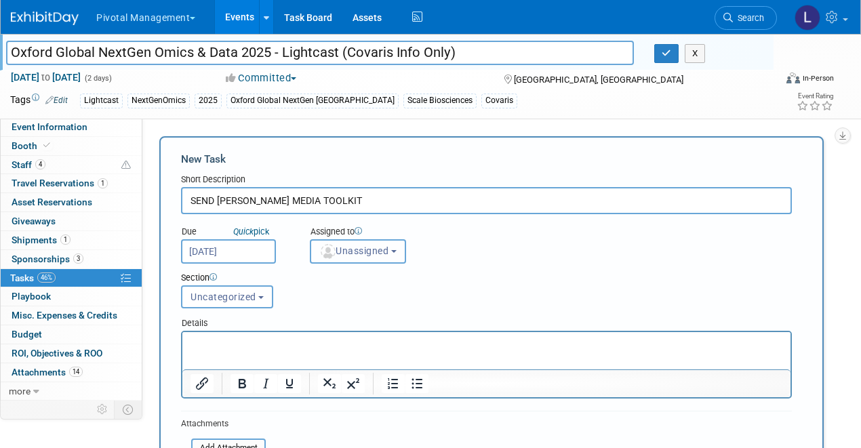
click at [386, 245] on span "Unassigned" at bounding box center [353, 250] width 69 height 11
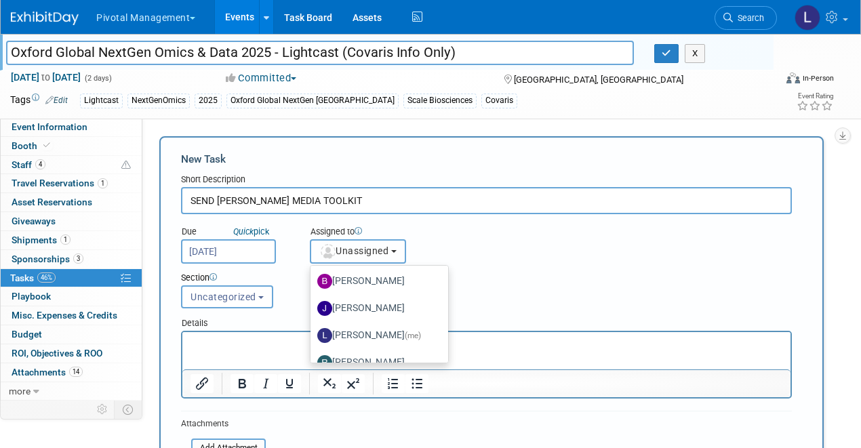
scroll to position [60, 0]
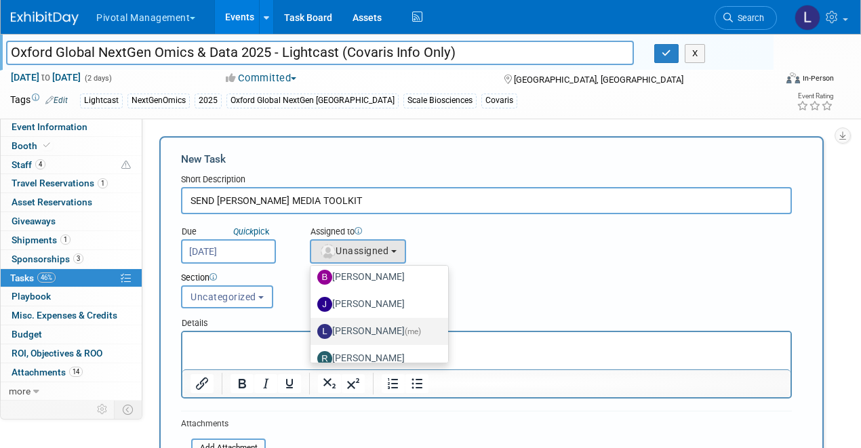
click at [377, 328] on label "Leslie Pelton (me)" at bounding box center [375, 332] width 117 height 22
click at [312, 328] on input "Leslie Pelton (me)" at bounding box center [308, 329] width 9 height 9
select select "dc5d874d-e65f-4397-9ee7-21f806dbe4f5"
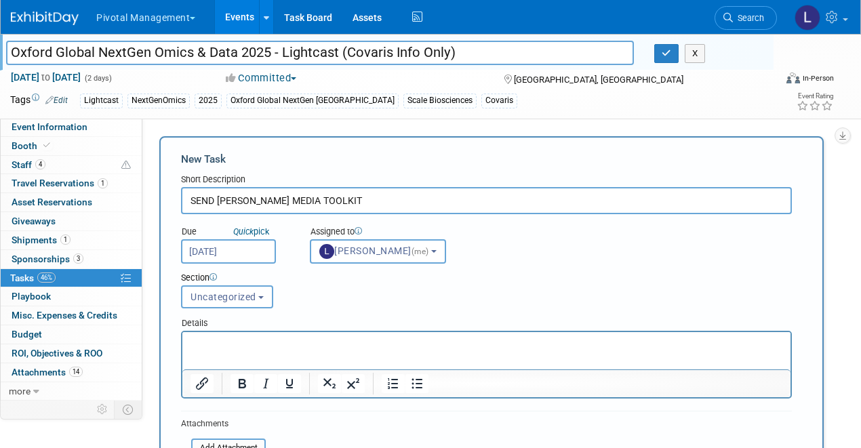
click at [226, 343] on p "Rich Text Area. Press ALT-0 for help." at bounding box center [486, 345] width 592 height 14
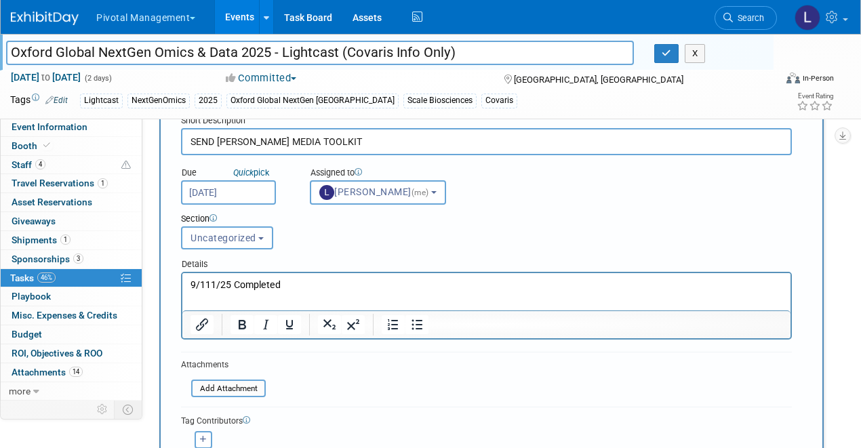
scroll to position [64, 0]
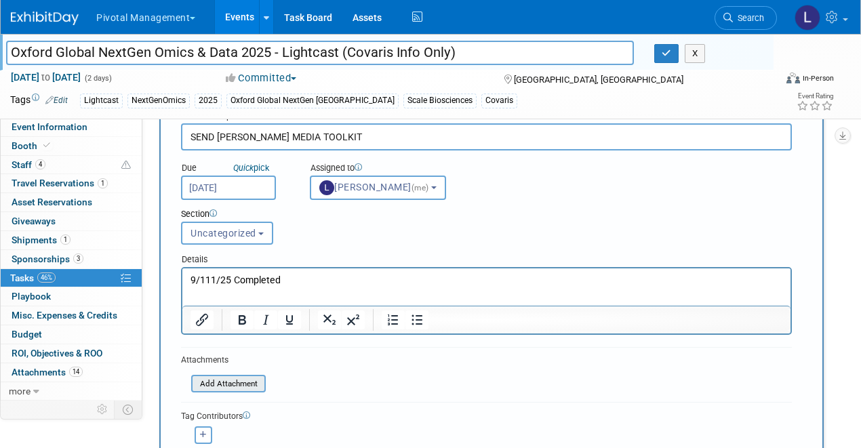
click at [259, 382] on input "file" at bounding box center [183, 384] width 161 height 16
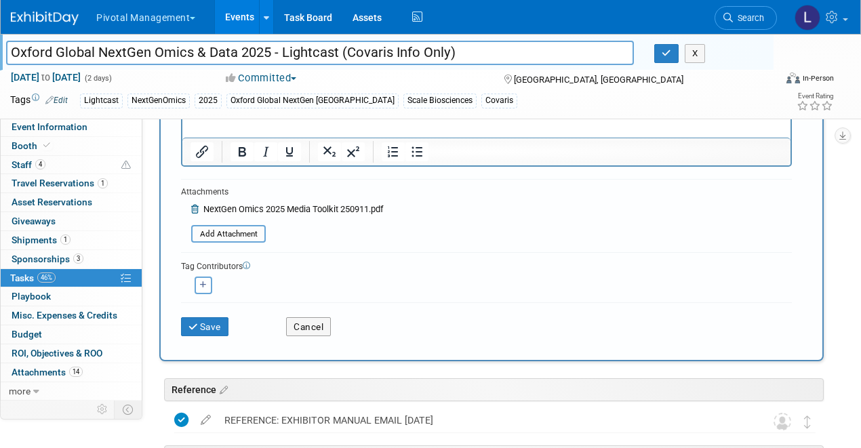
scroll to position [233, 0]
click at [218, 321] on button "Save" at bounding box center [204, 325] width 47 height 19
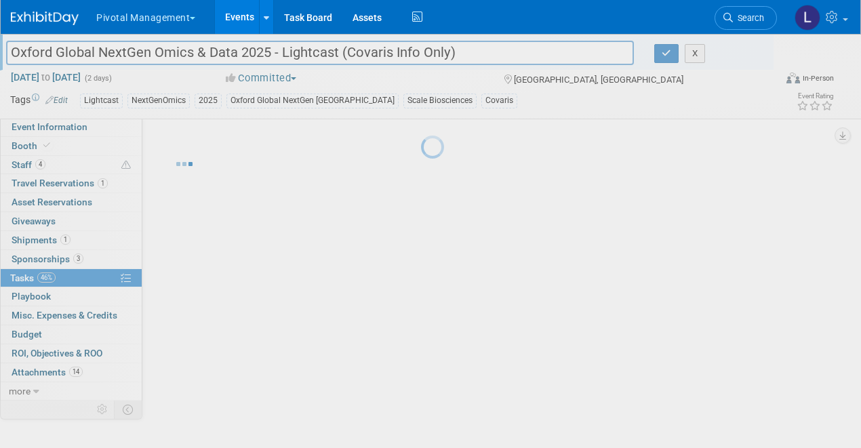
scroll to position [0, 0]
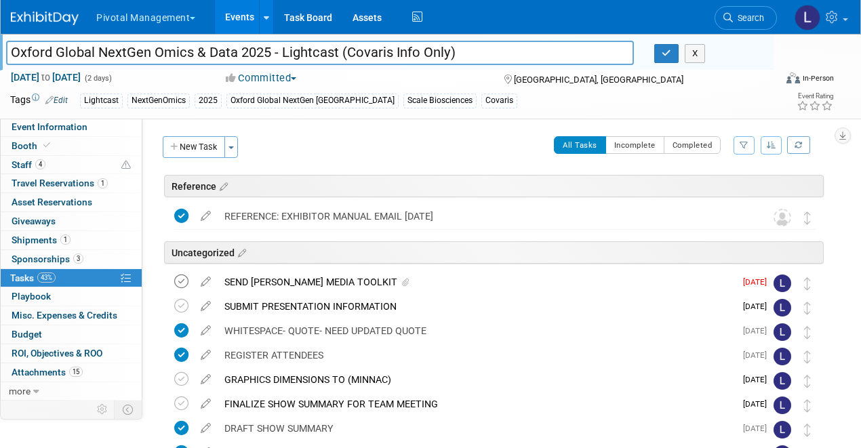
click at [182, 280] on icon at bounding box center [181, 282] width 14 height 14
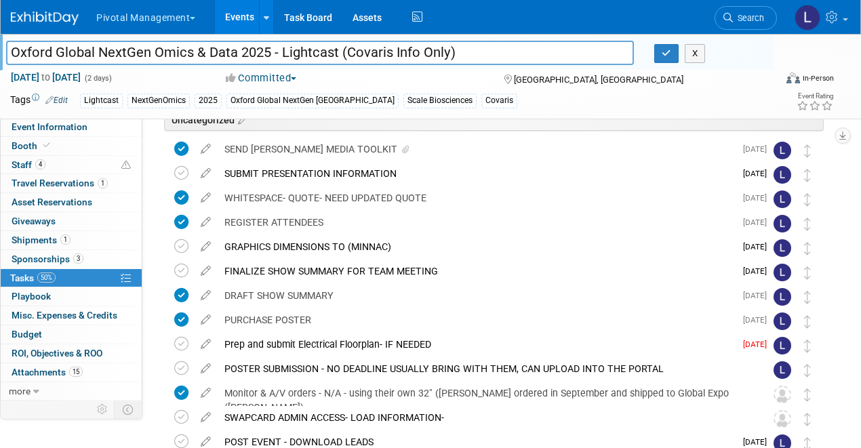
scroll to position [206, 0]
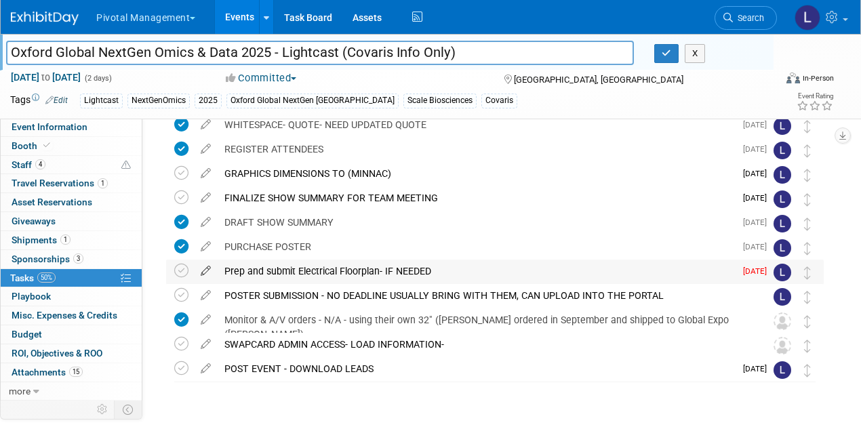
click at [209, 266] on icon at bounding box center [206, 268] width 24 height 17
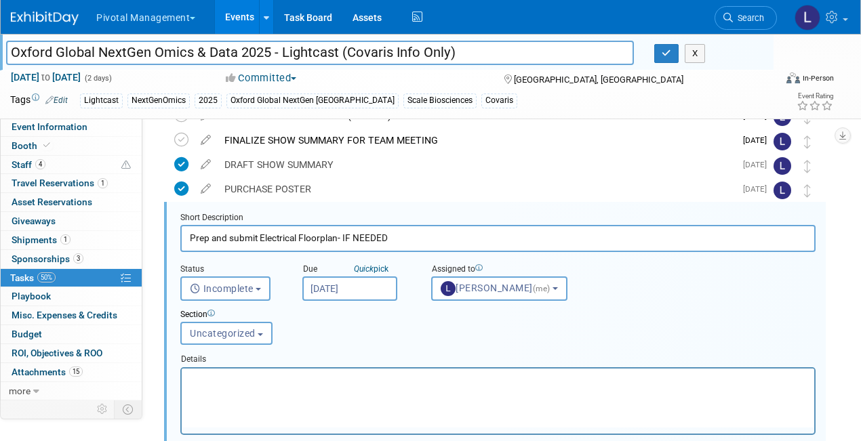
scroll to position [267, 0]
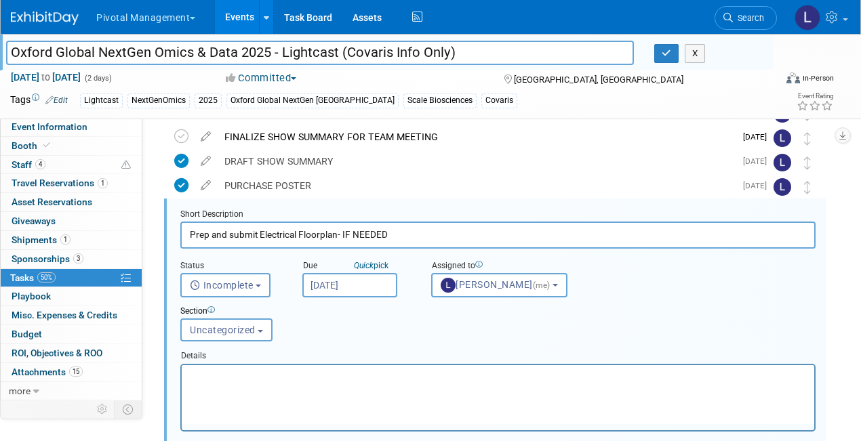
drag, startPoint x: 416, startPoint y: 236, endPoint x: 343, endPoint y: 232, distance: 72.6
click at [343, 232] on input "Prep and submit Electrical Floorplan- IF NEEDED" at bounding box center [497, 235] width 635 height 26
click at [348, 291] on input "Sep 5, 2025" at bounding box center [349, 285] width 95 height 24
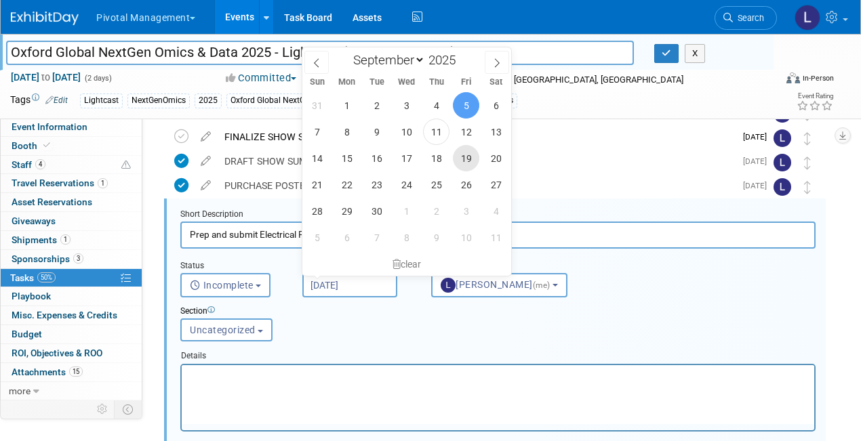
click at [470, 158] on span "19" at bounding box center [466, 158] width 26 height 26
type input "Sep 19, 2025"
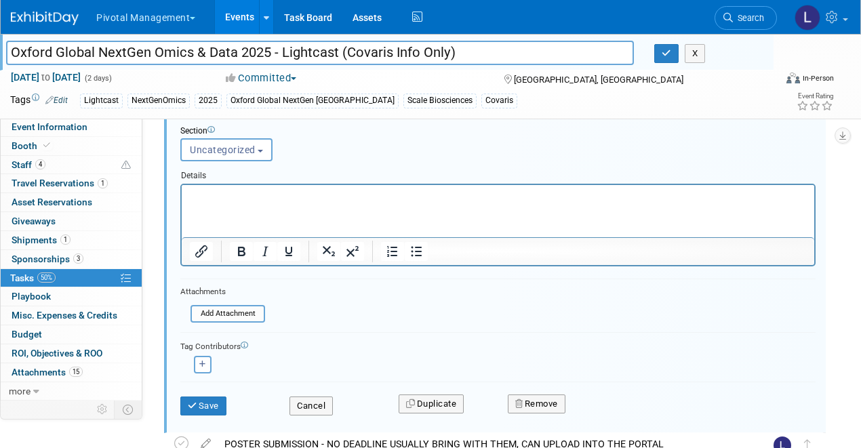
scroll to position [453, 0]
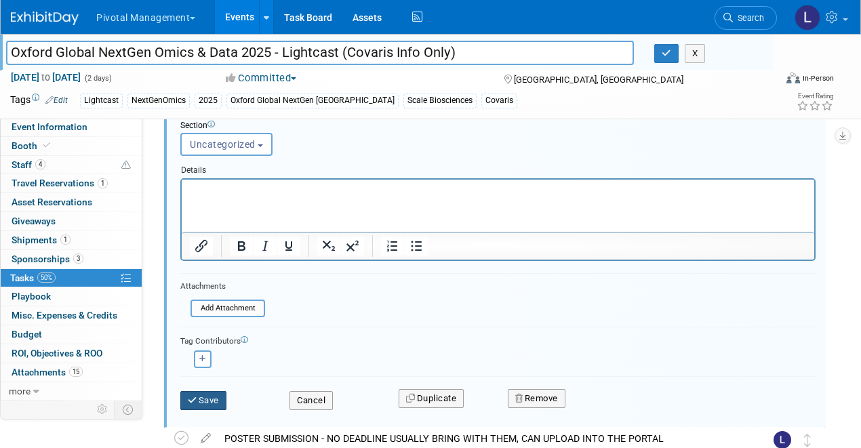
click at [214, 399] on button "Save" at bounding box center [203, 400] width 46 height 19
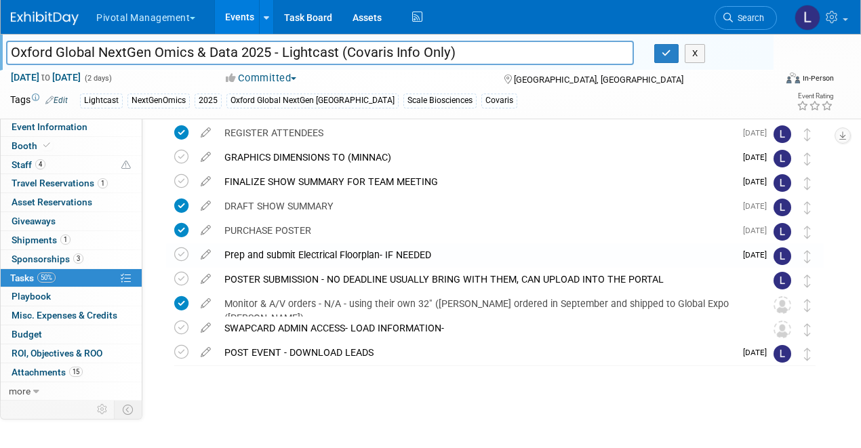
scroll to position [221, 0]
